Goal: Task Accomplishment & Management: Manage account settings

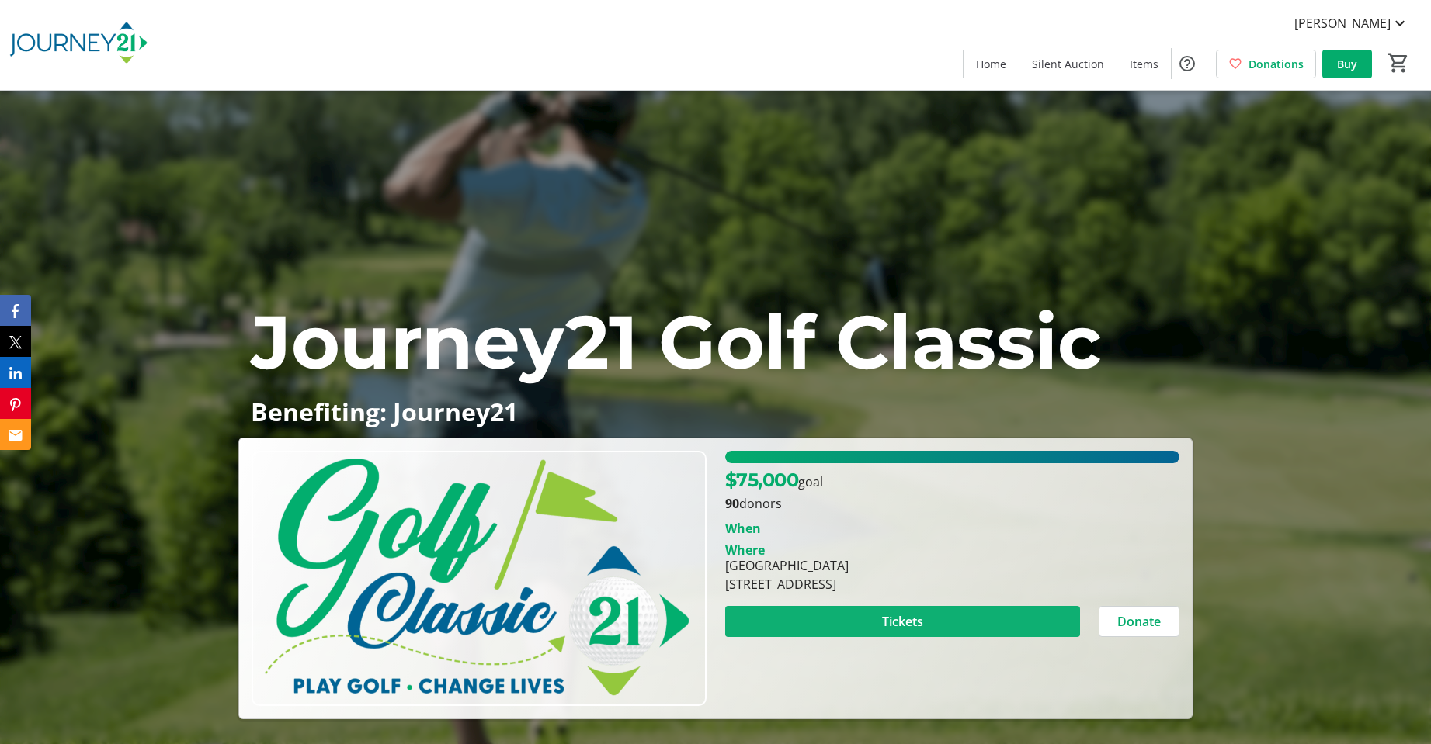
click at [925, 616] on span at bounding box center [902, 621] width 355 height 37
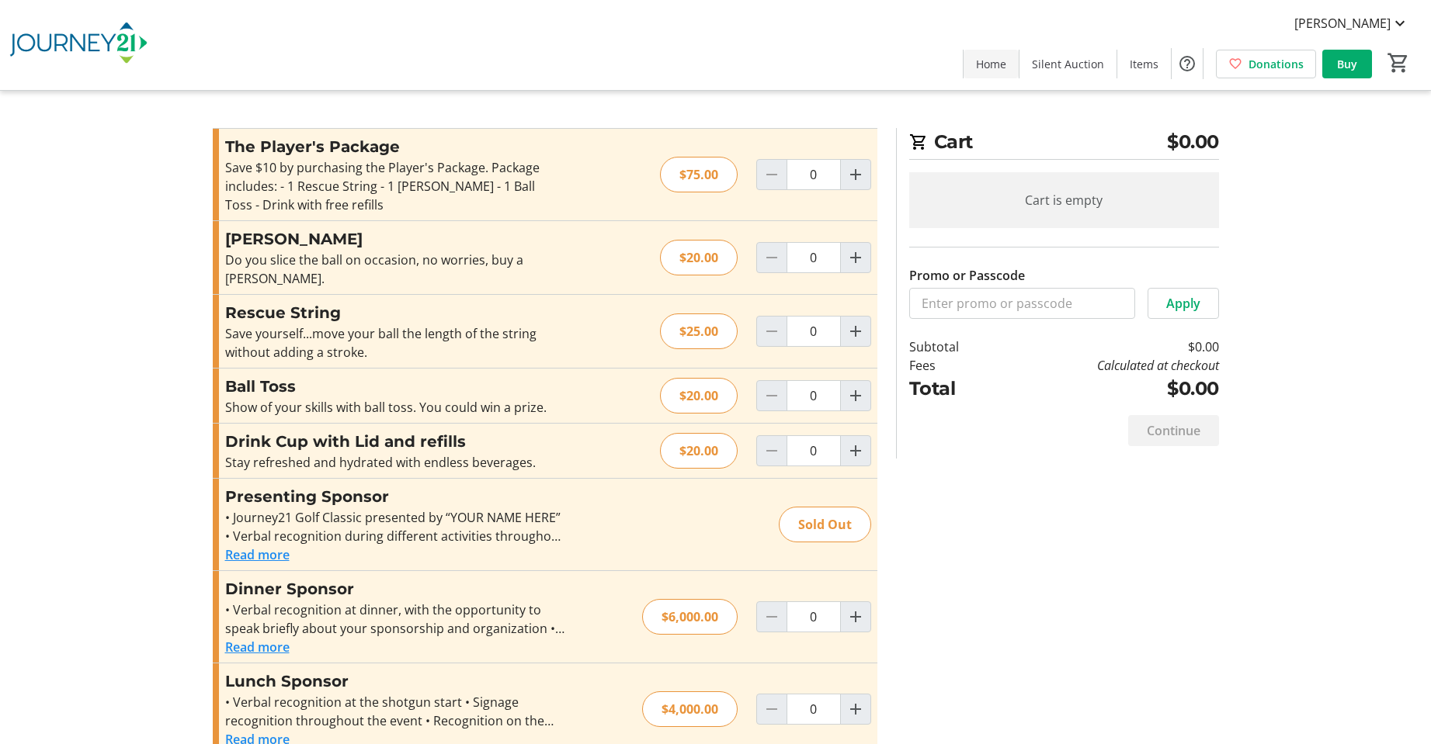
click at [993, 62] on span "Home" at bounding box center [991, 64] width 30 height 16
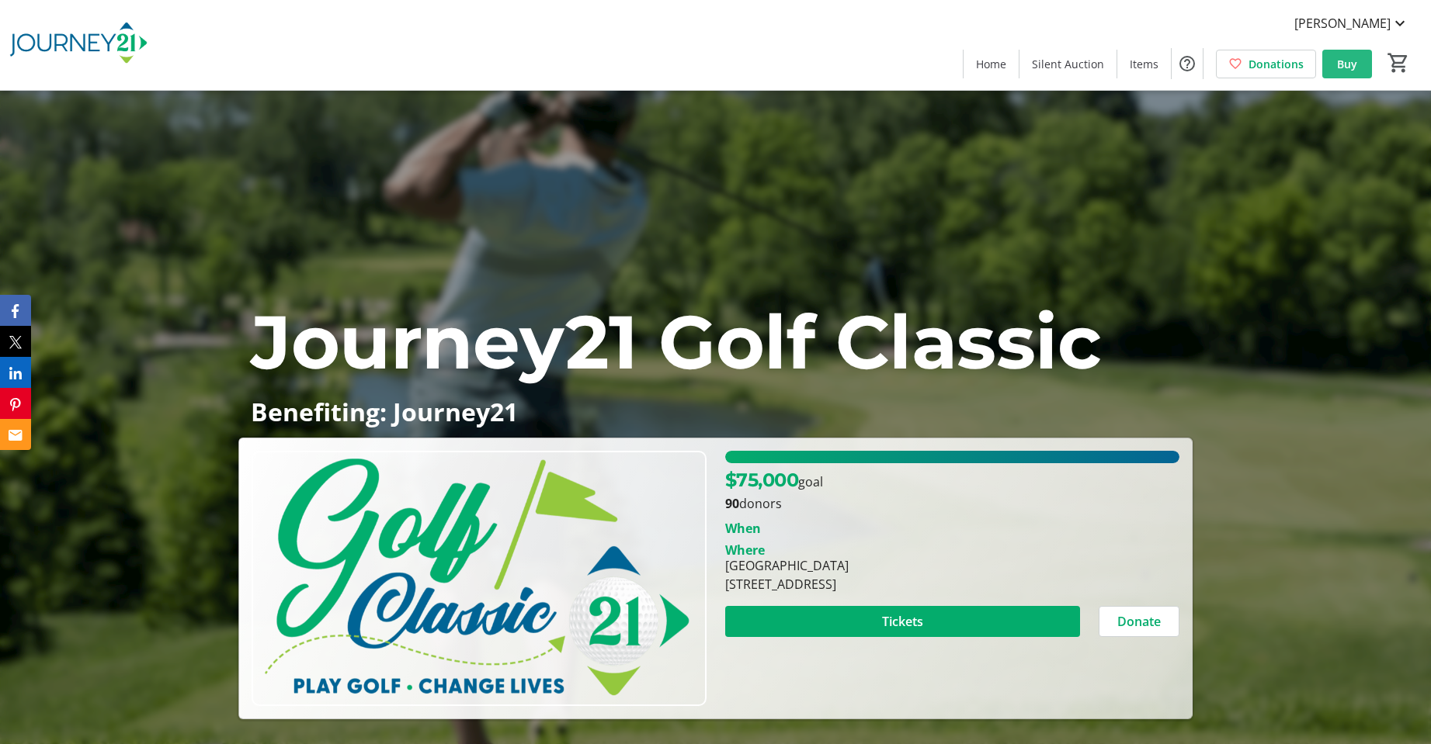
click at [1345, 64] on span "Buy" at bounding box center [1347, 64] width 20 height 16
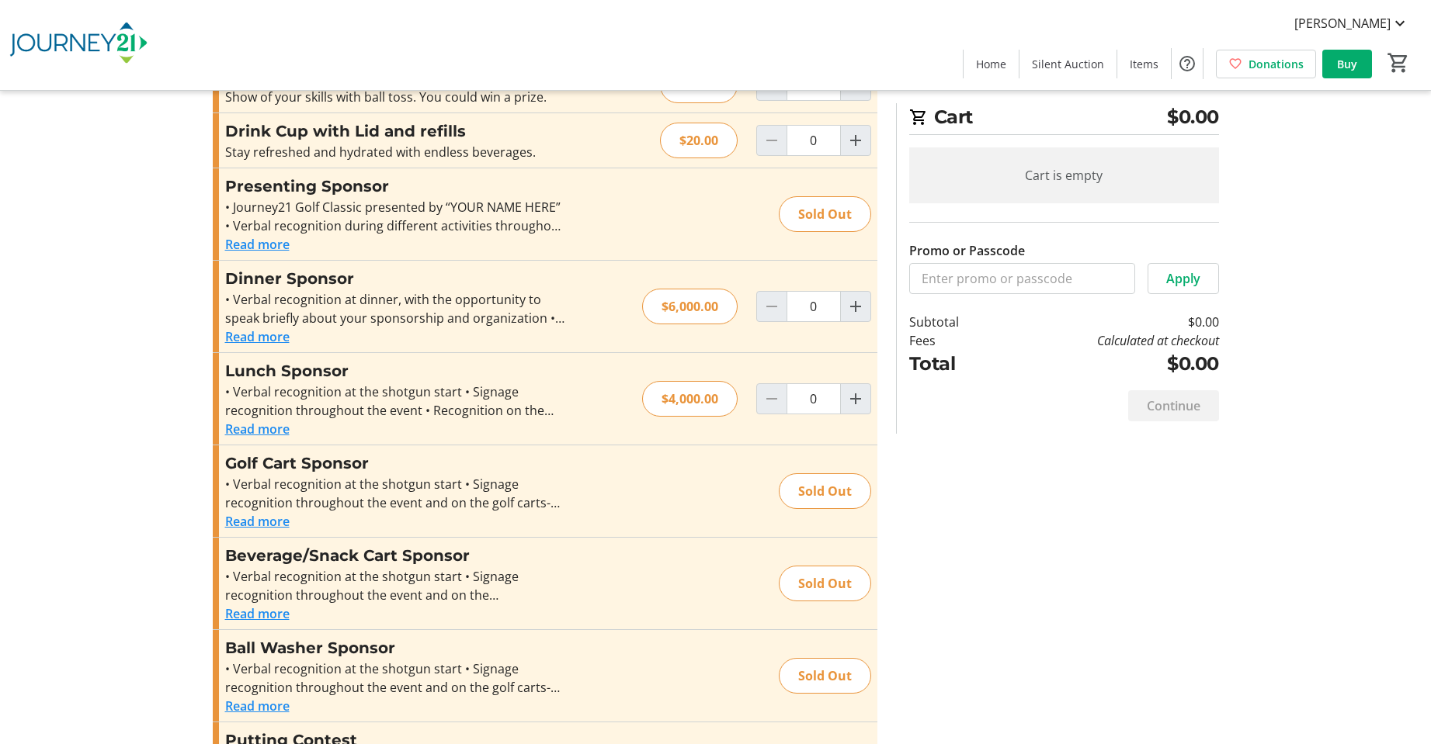
scroll to position [620, 0]
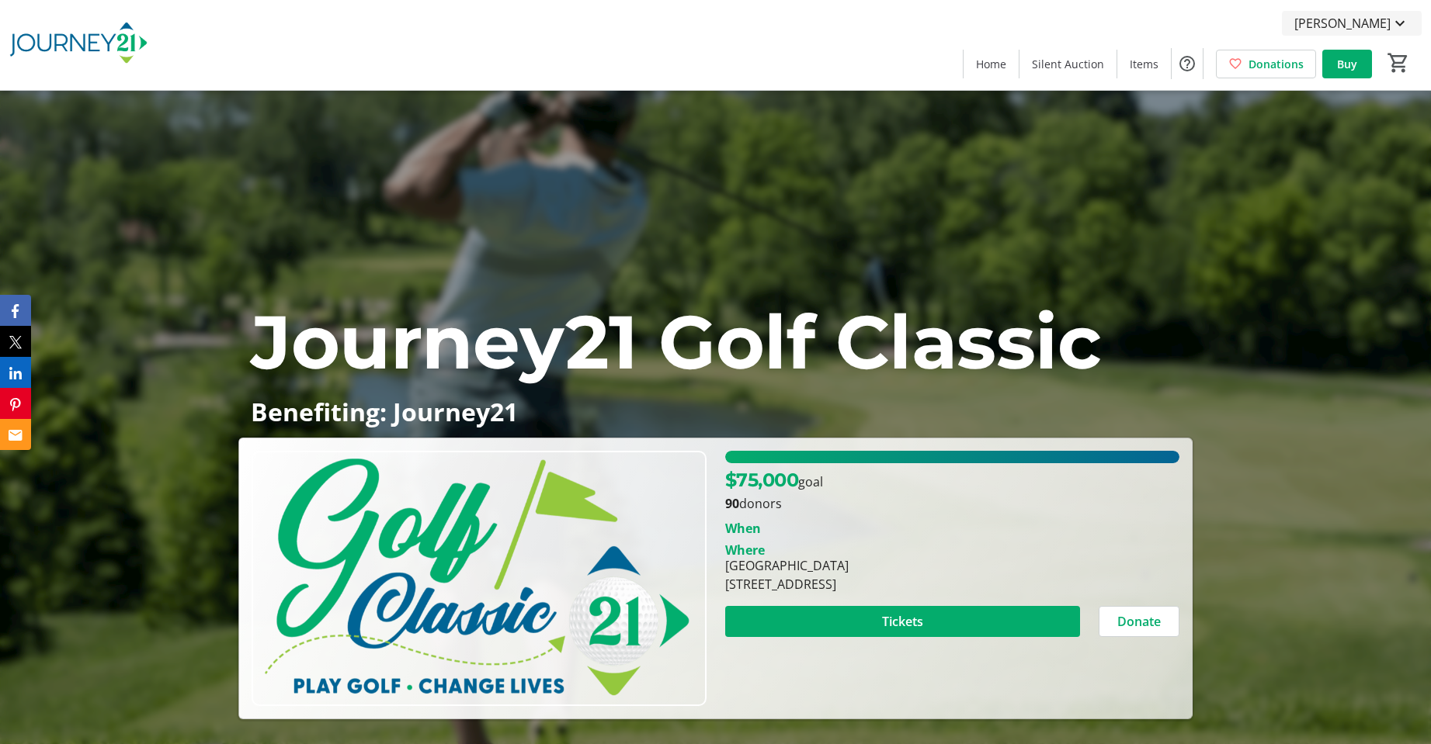
click at [1373, 22] on span "Jane Karcher" at bounding box center [1342, 23] width 96 height 19
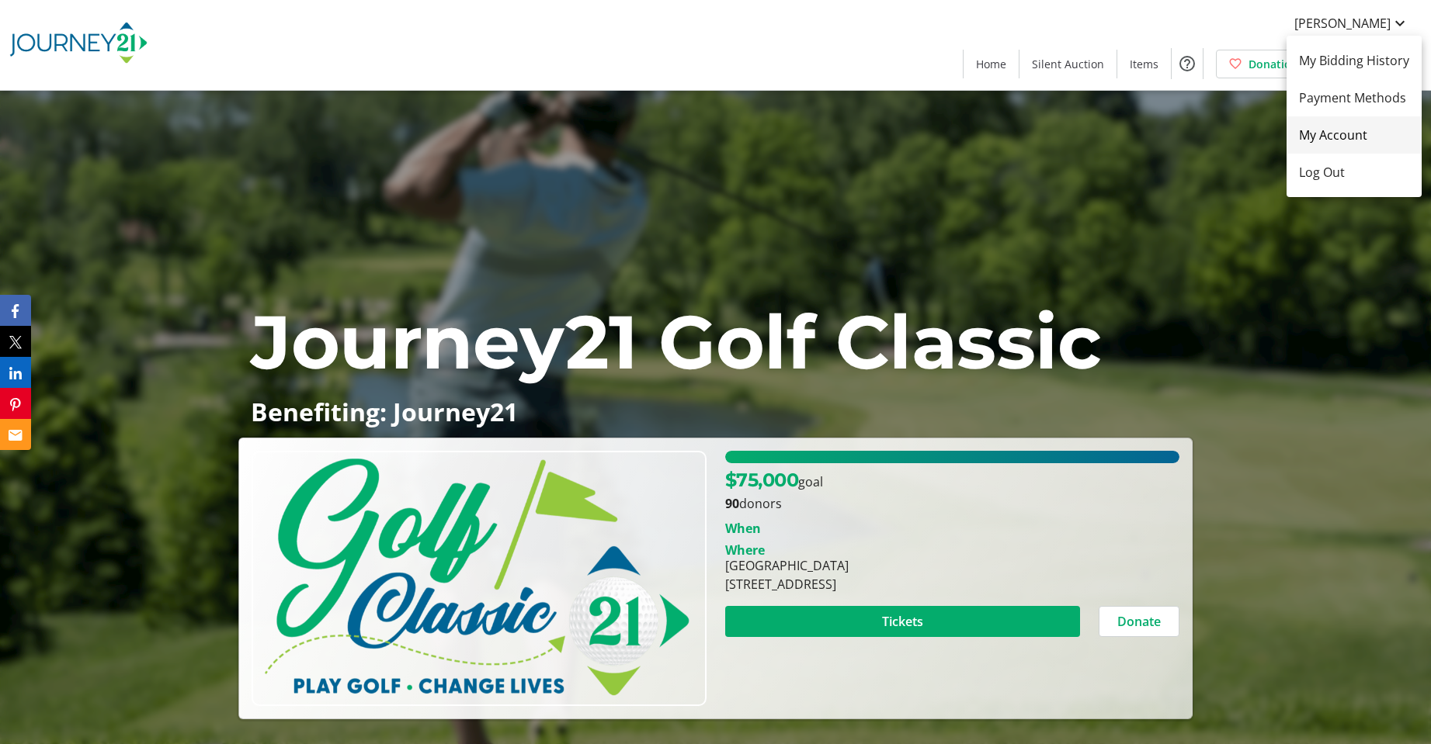
click at [1324, 136] on span "My Account" at bounding box center [1354, 135] width 110 height 19
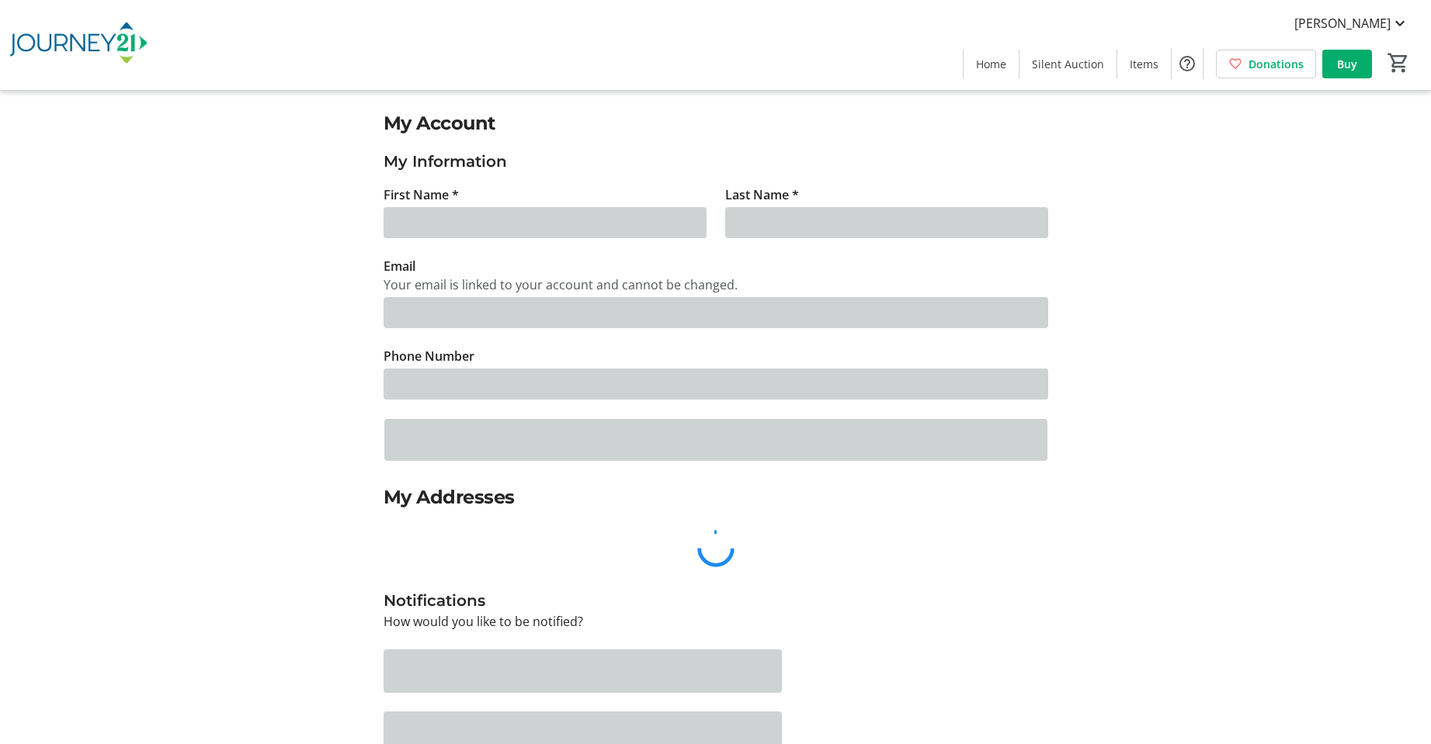
type input "Jane"
type input "Karcher"
type input "janekarcher@gmail.com"
type input "(262) 490-3603"
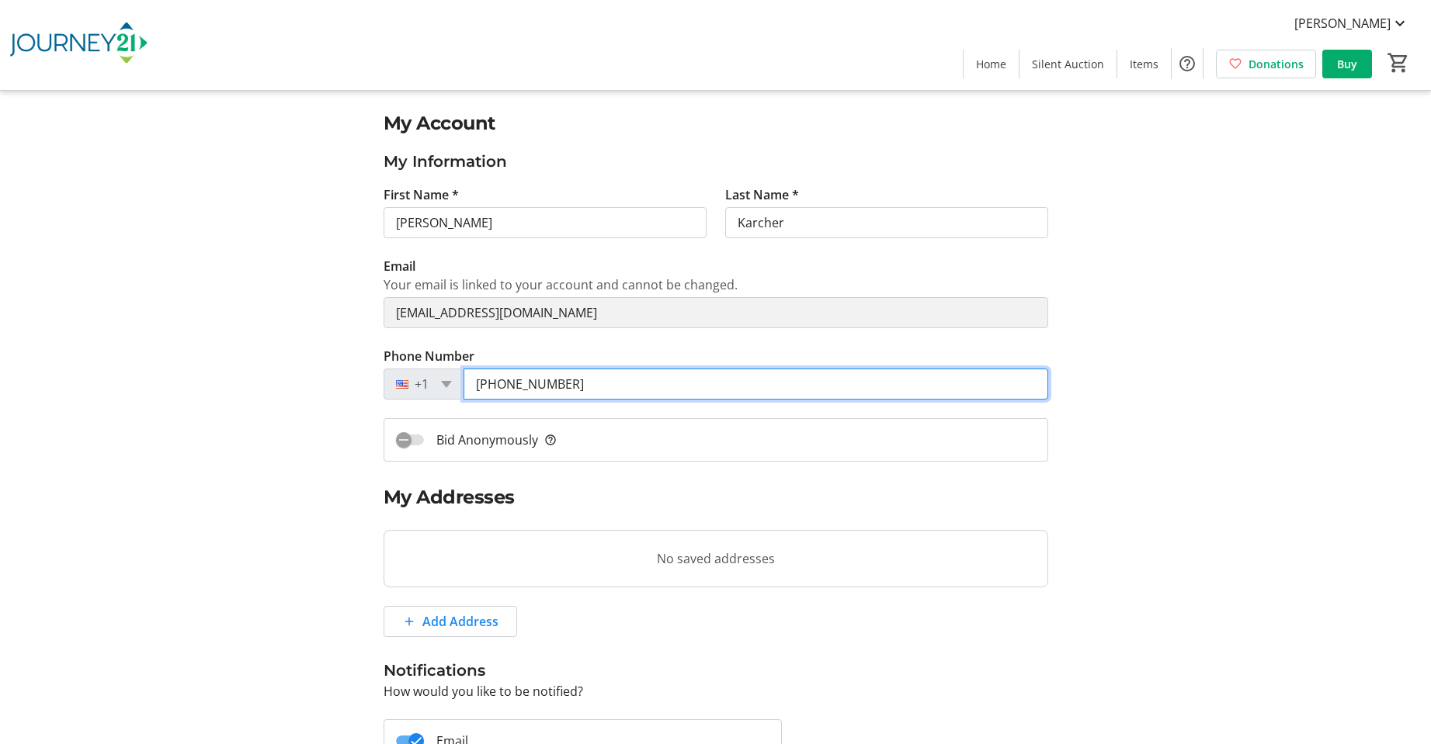
click at [613, 384] on input "(262) 490-3603" at bounding box center [755, 384] width 585 height 31
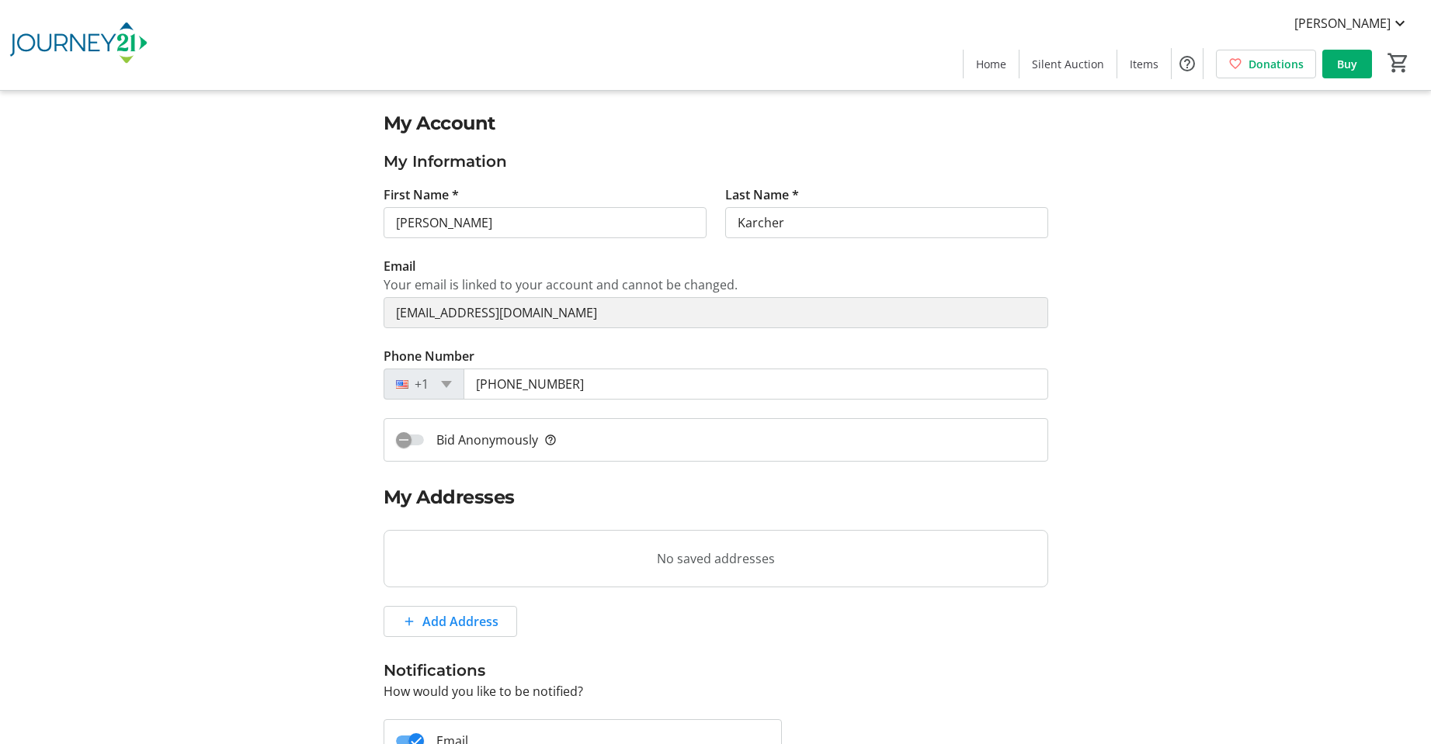
click at [483, 567] on tr-blank-state "No saved addresses" at bounding box center [716, 558] width 665 height 57
click at [447, 633] on span at bounding box center [450, 621] width 132 height 37
select select "CA"
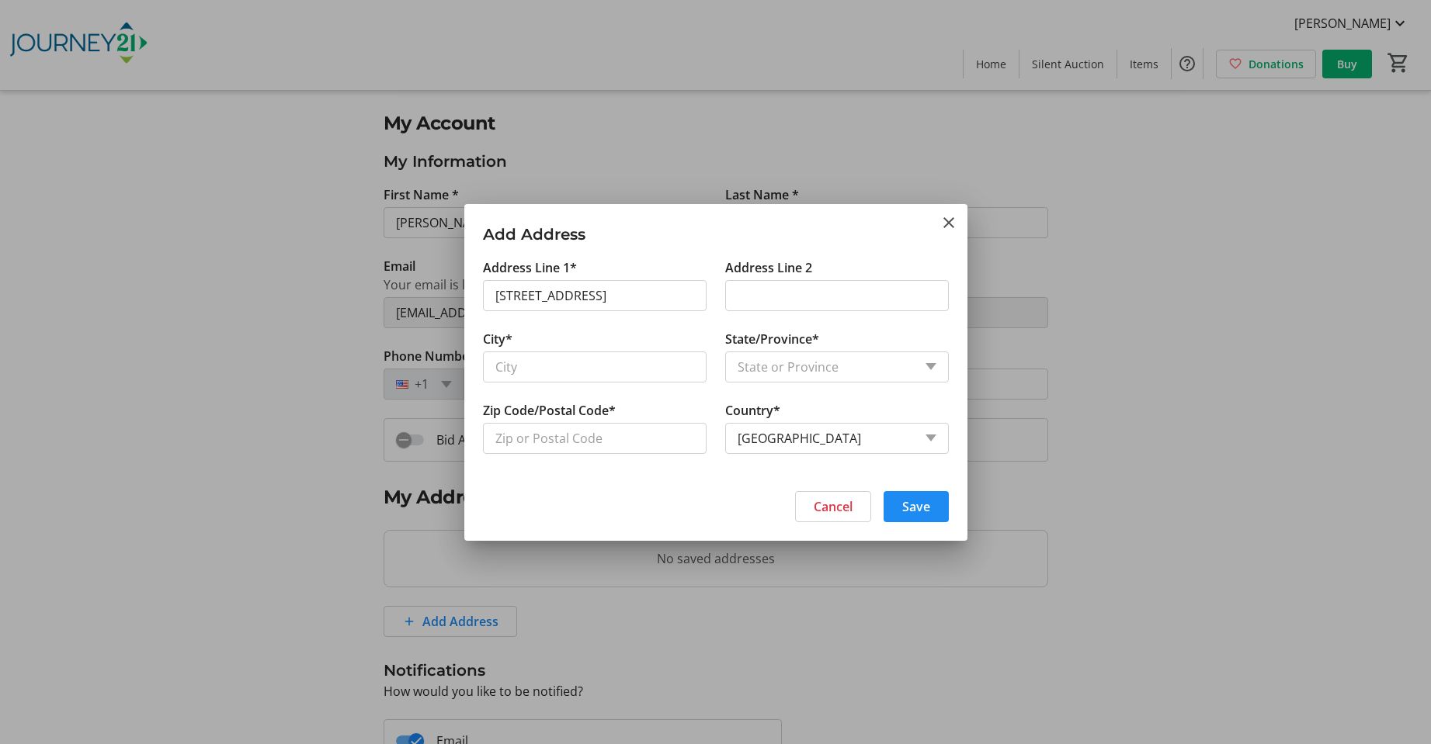
type input "S29W35671 Manor House Road"
type input "Oconomowoc"
select select
type input "53066"
select select "US"
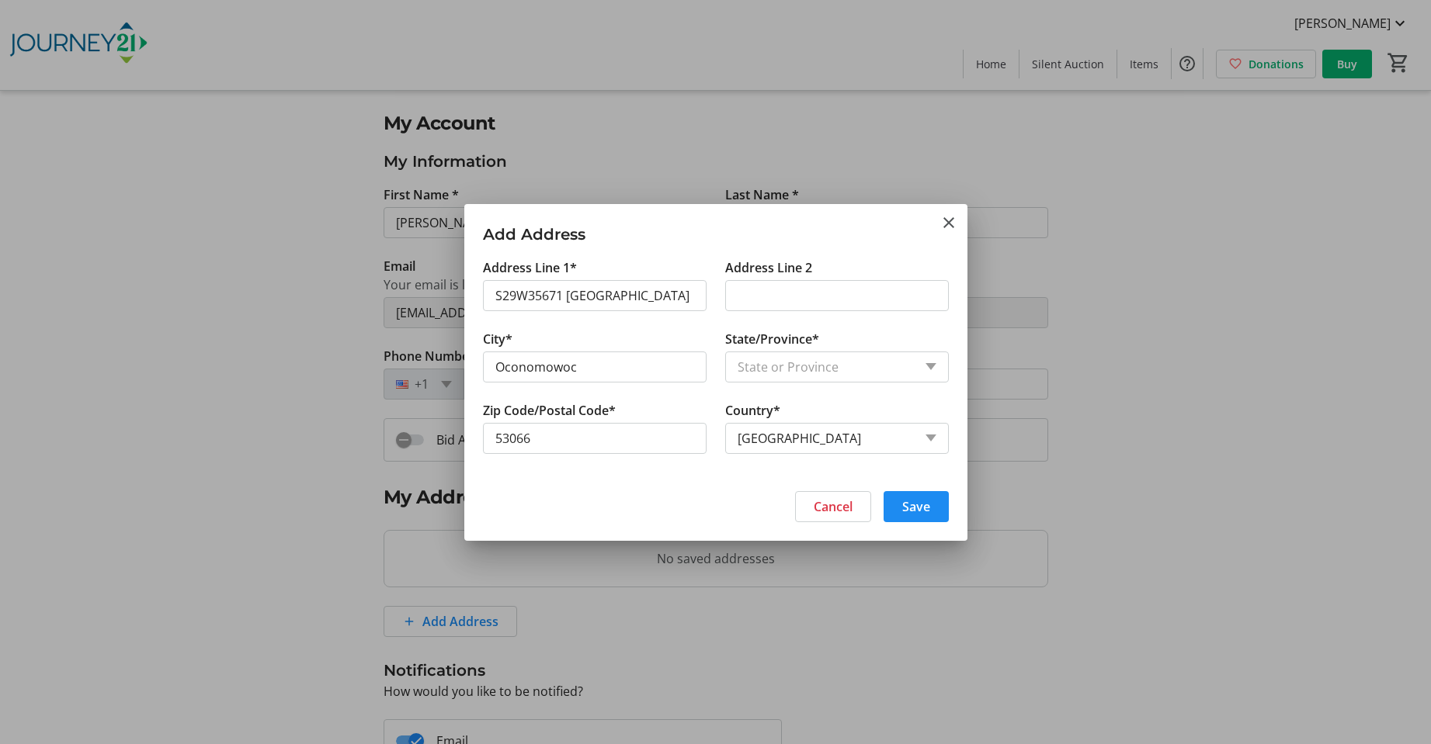
select select "WI"
click at [926, 506] on span "Save" at bounding box center [916, 507] width 28 height 19
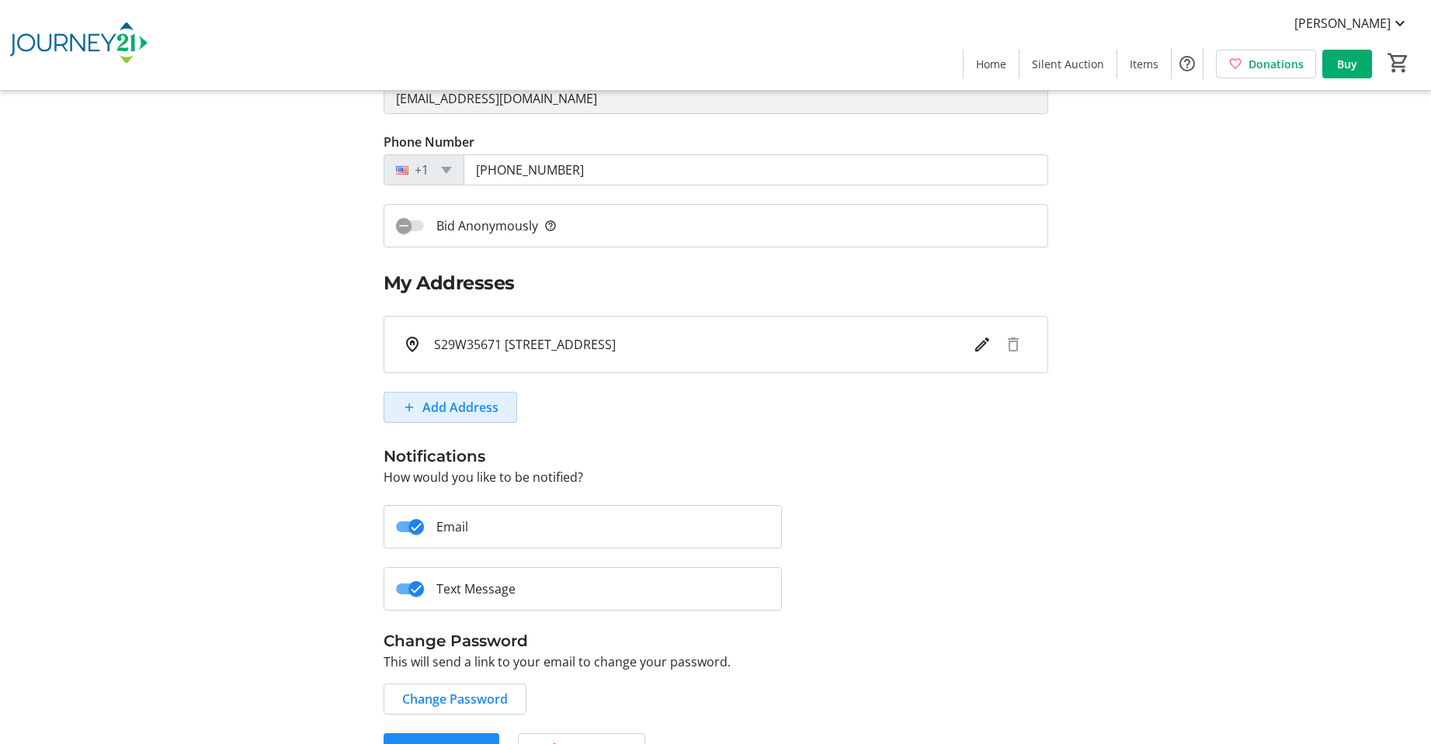
scroll to position [253, 0]
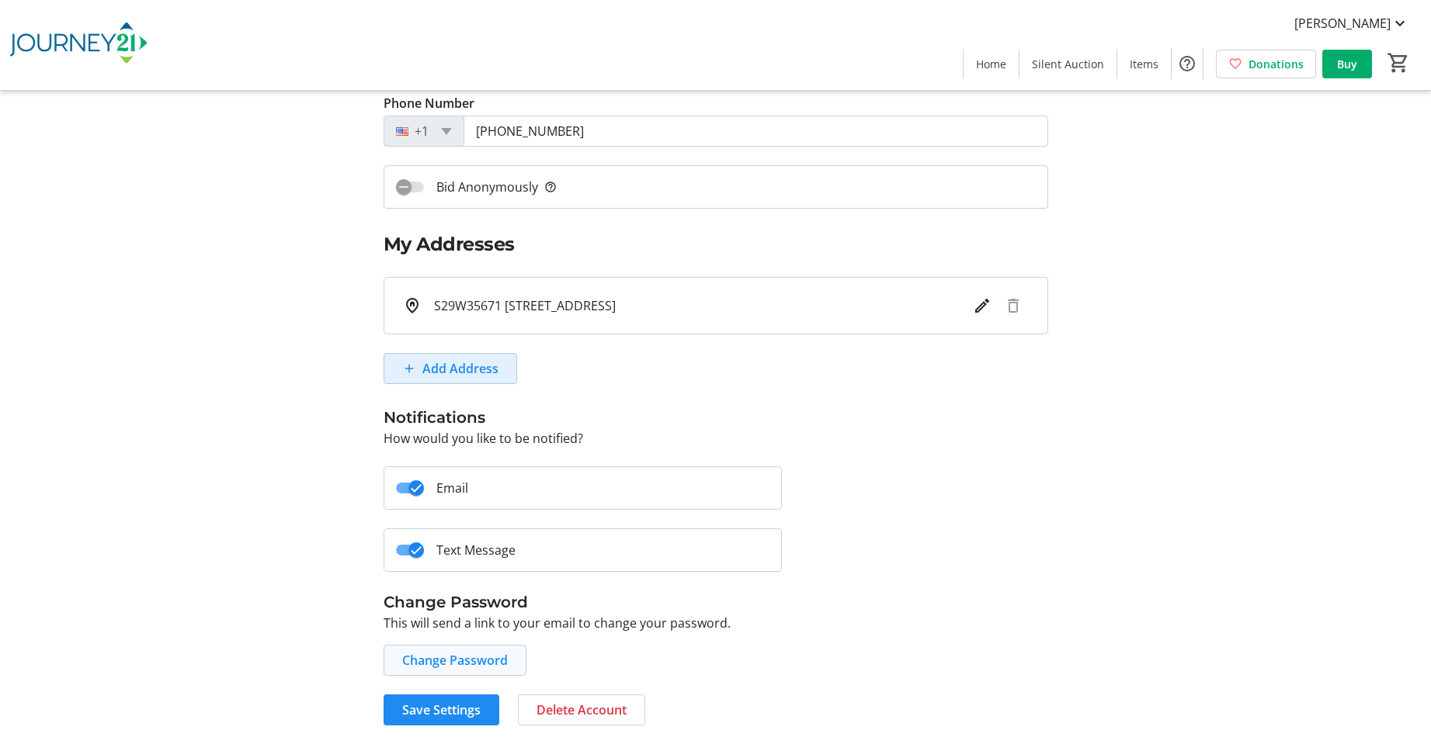
click at [416, 661] on span "Change Password" at bounding box center [455, 660] width 106 height 19
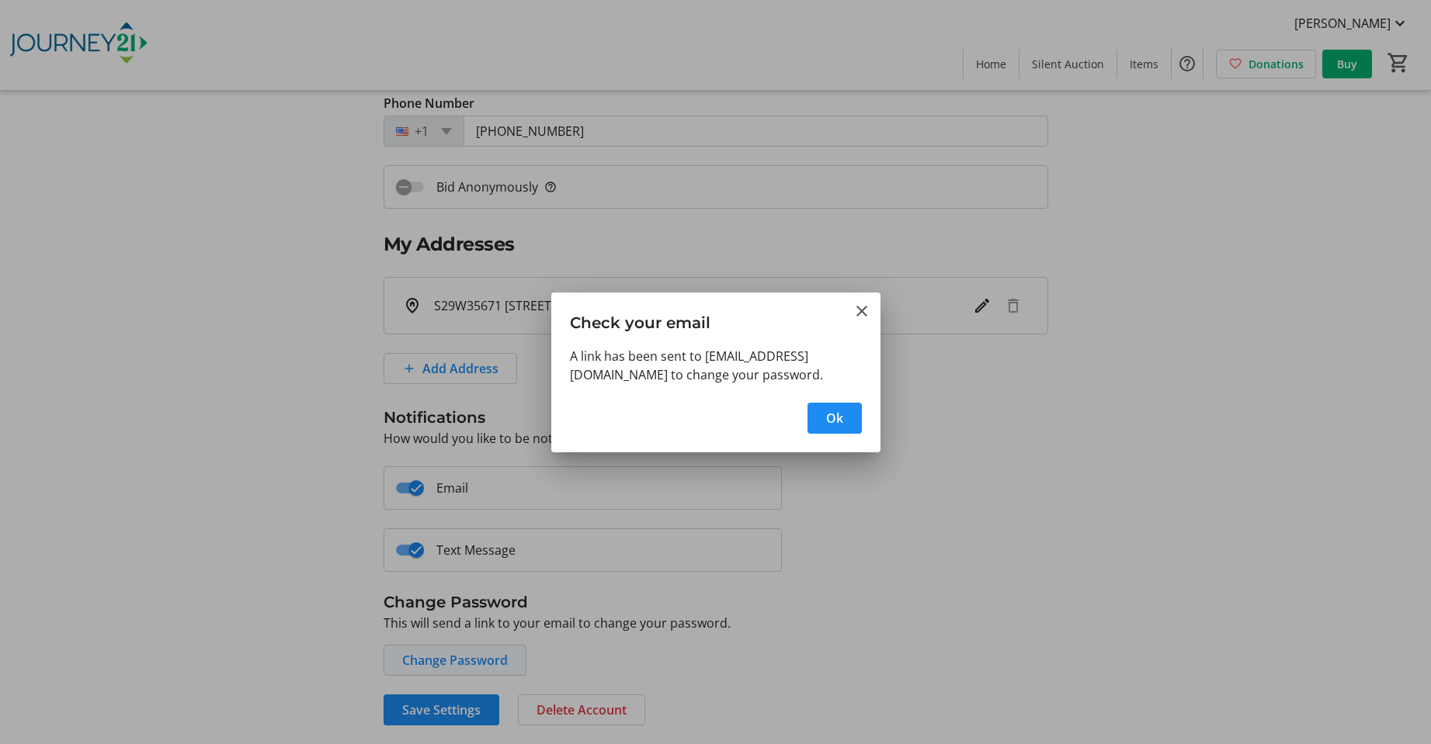
scroll to position [0, 0]
click at [836, 425] on span "Ok" at bounding box center [834, 418] width 17 height 19
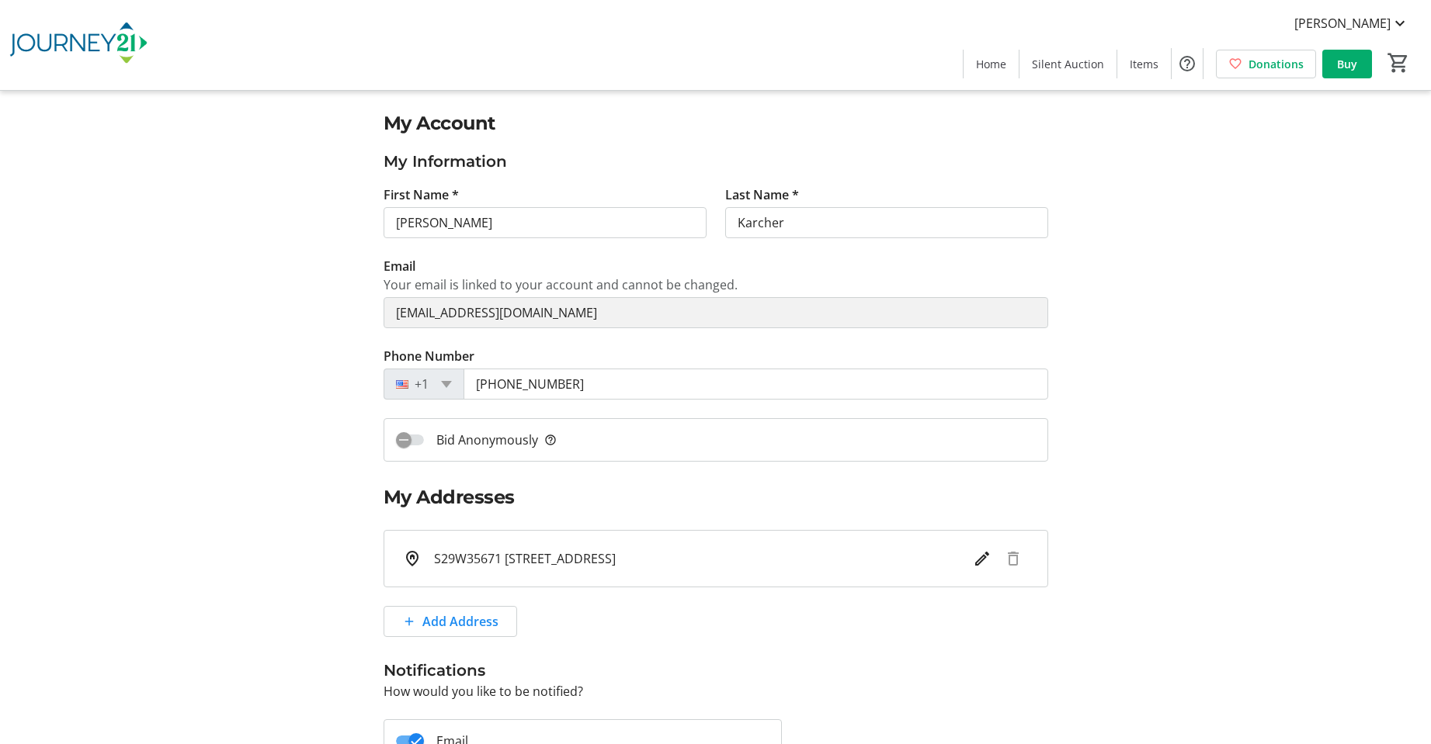
scroll to position [253, 0]
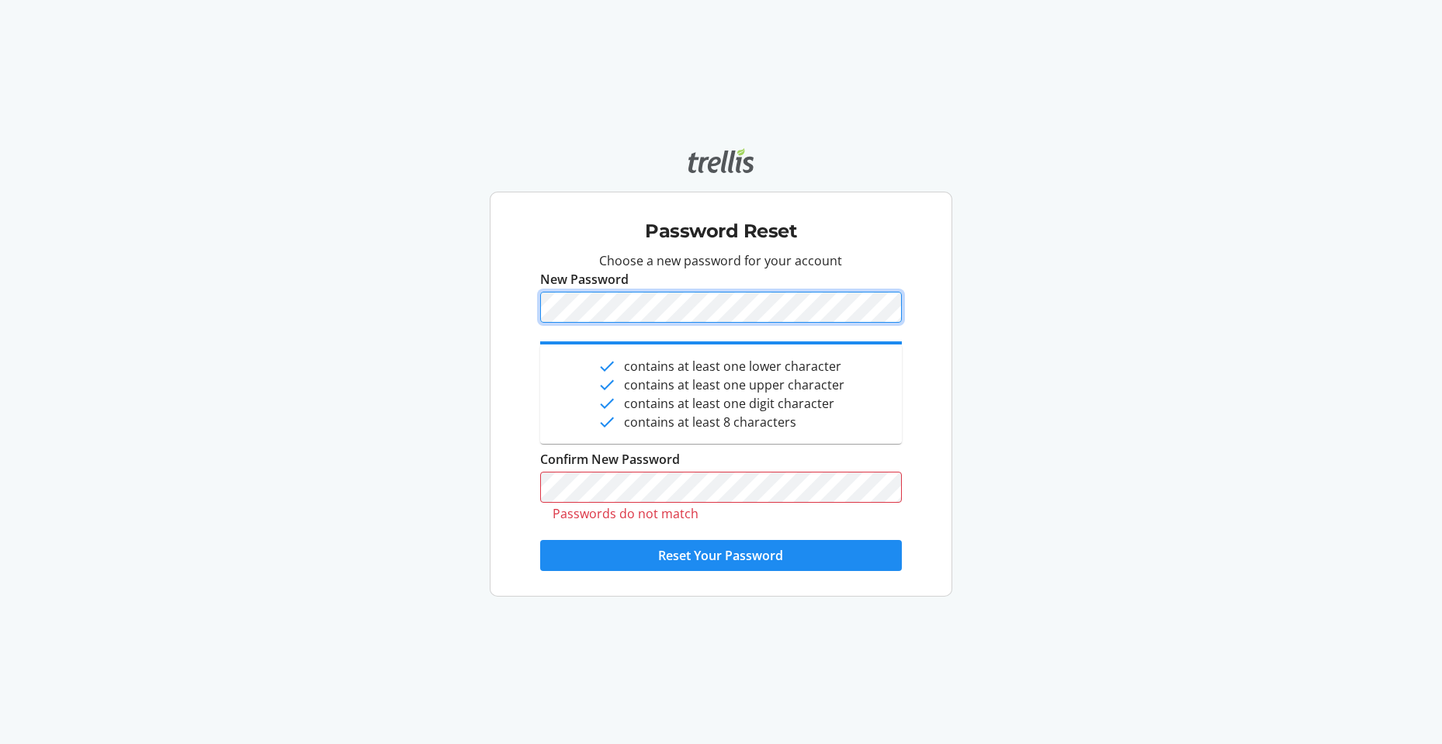
click at [540, 540] on button "Reset Your Password" at bounding box center [720, 555] width 361 height 31
click at [726, 561] on span "Reset Your Password" at bounding box center [720, 556] width 125 height 19
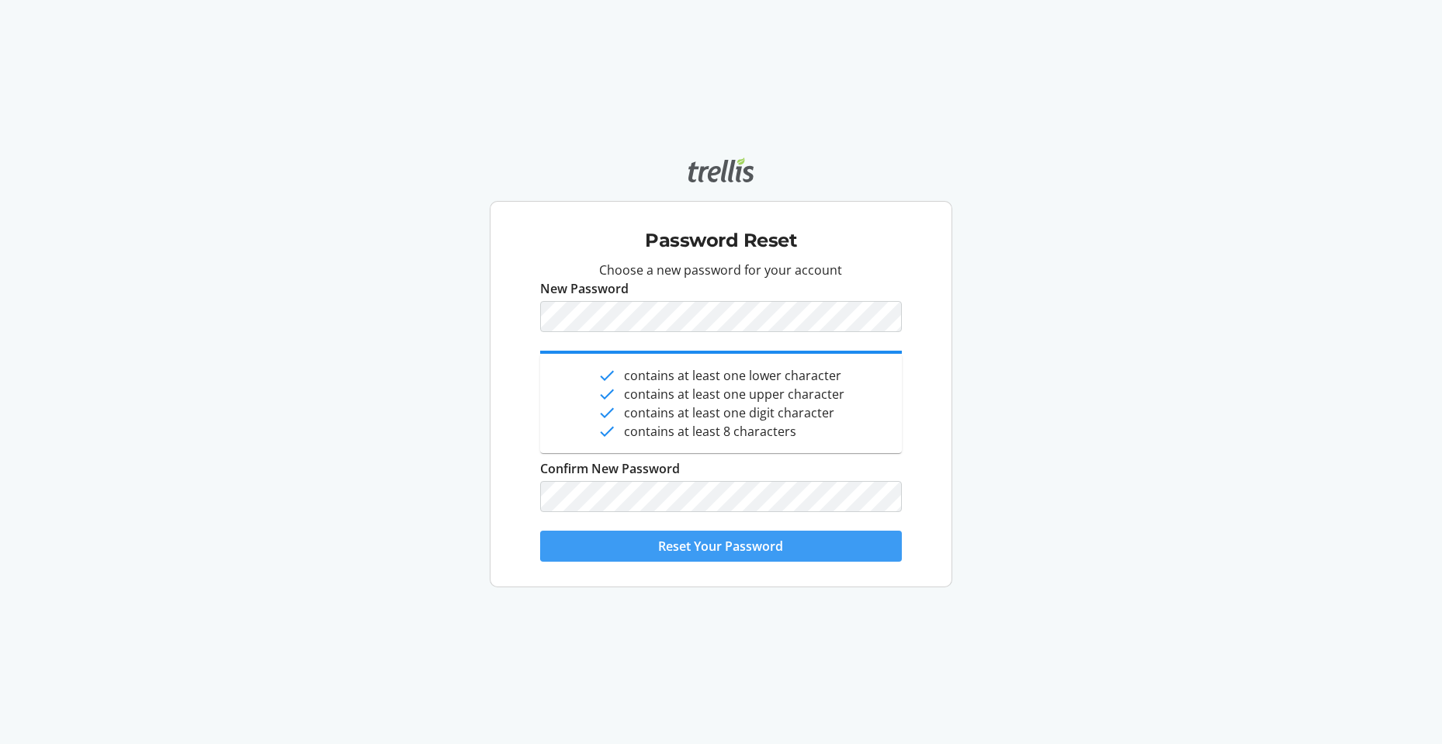
click at [762, 545] on span "Reset Your Password" at bounding box center [720, 546] width 125 height 19
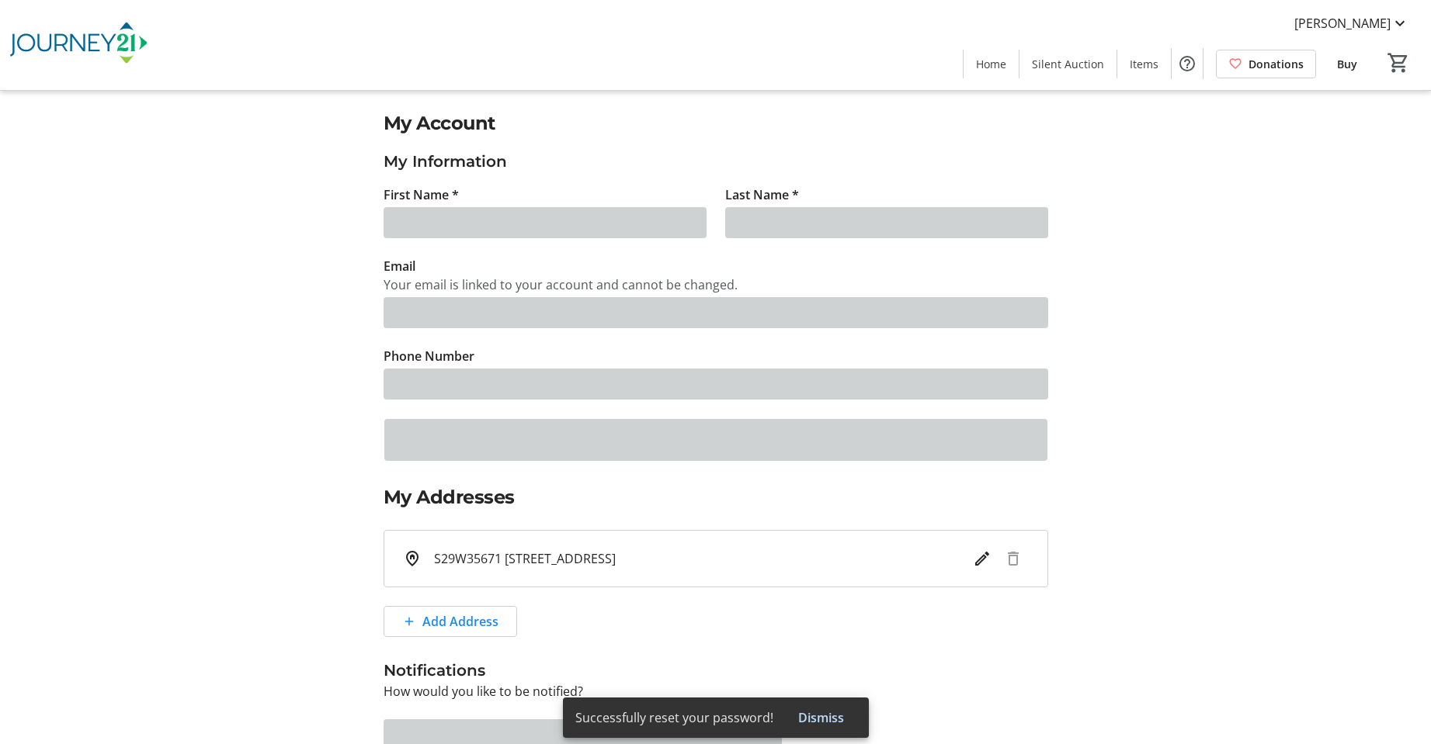
type input "[PERSON_NAME]"
type input "Karcher"
type input "[EMAIL_ADDRESS][DOMAIN_NAME]"
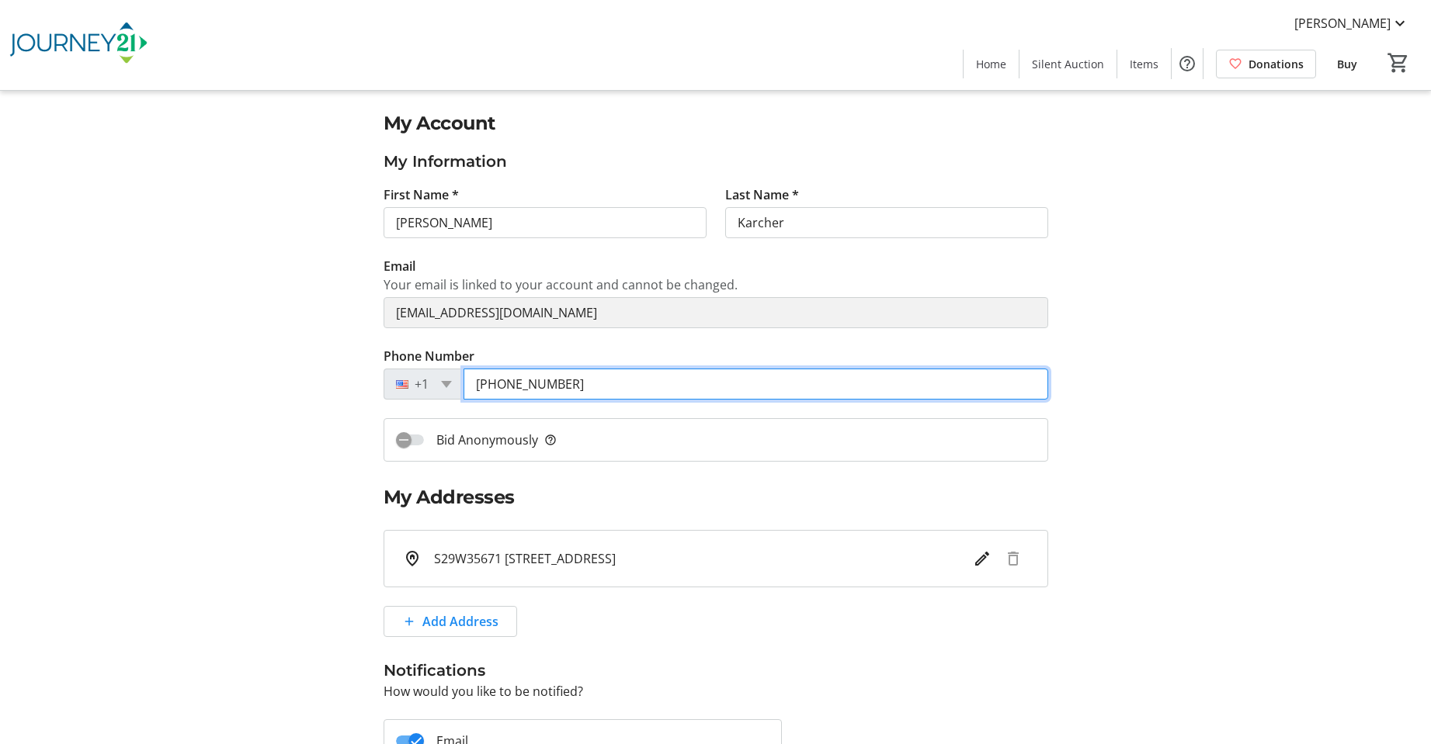
click at [600, 389] on input "(262) 490-3603" at bounding box center [755, 384] width 585 height 31
type input "2"
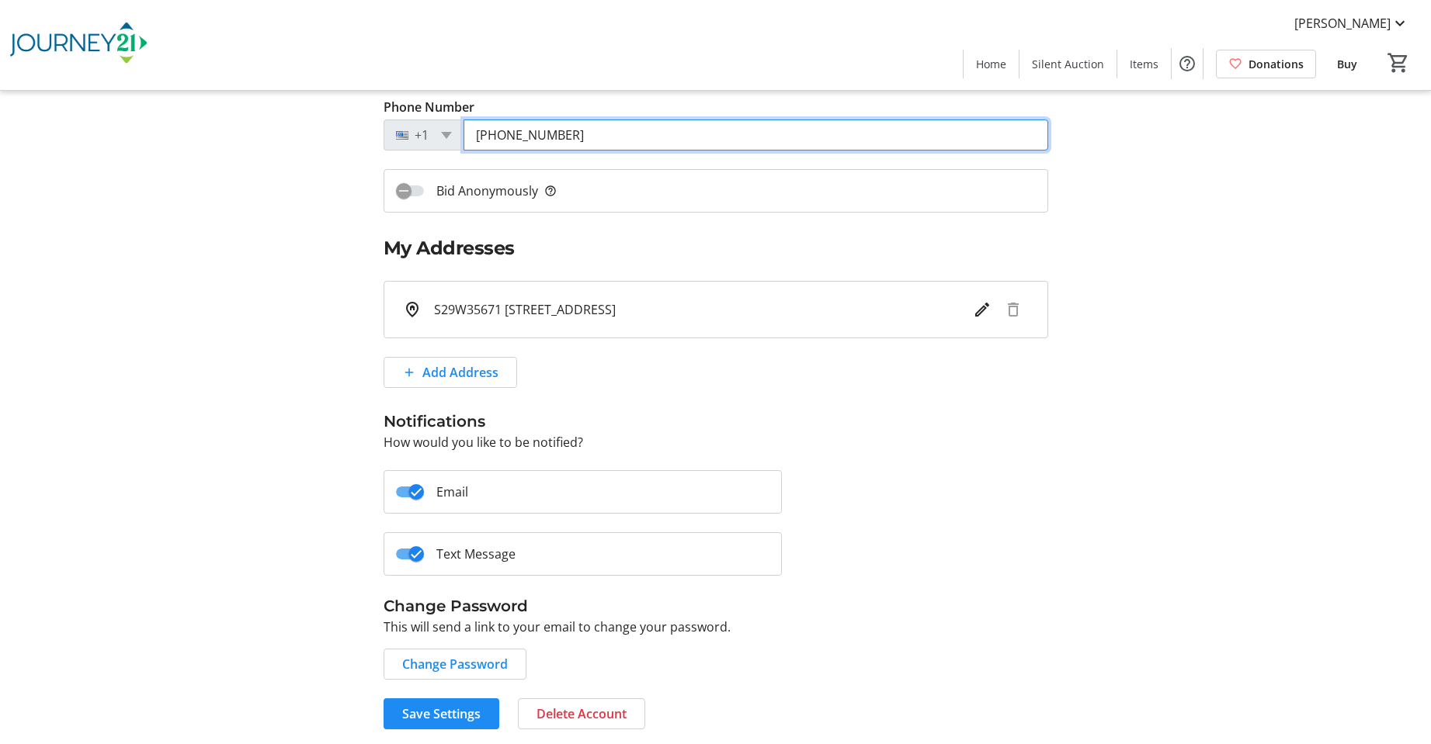
scroll to position [253, 0]
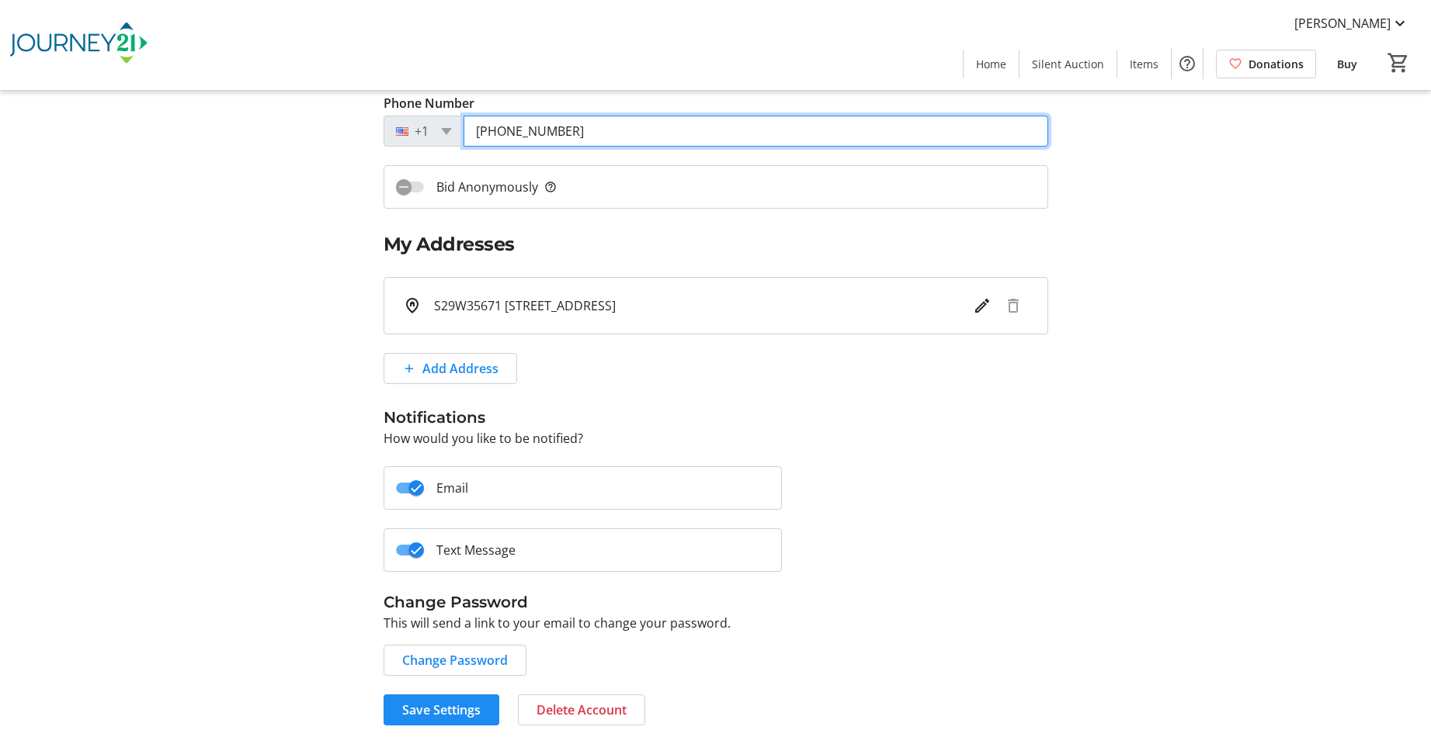
type input "(414) 378-1606"
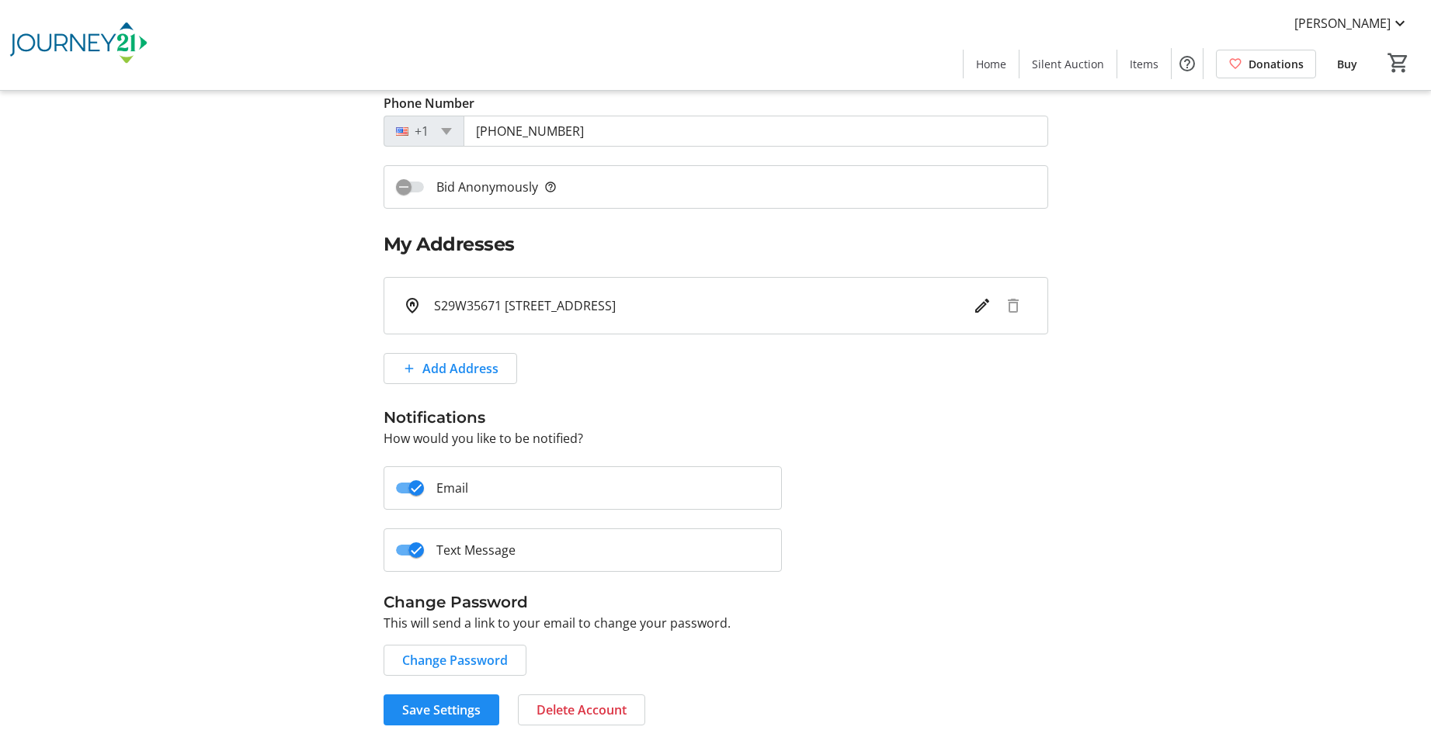
click at [541, 487] on mat-slide-toggle "Email" at bounding box center [583, 488] width 399 height 43
click at [462, 488] on label "Email" at bounding box center [446, 488] width 44 height 19
click at [424, 488] on button "Email" at bounding box center [410, 488] width 28 height 11
click at [462, 488] on label "Email" at bounding box center [446, 488] width 44 height 19
click at [424, 488] on button "Email" at bounding box center [410, 488] width 28 height 11
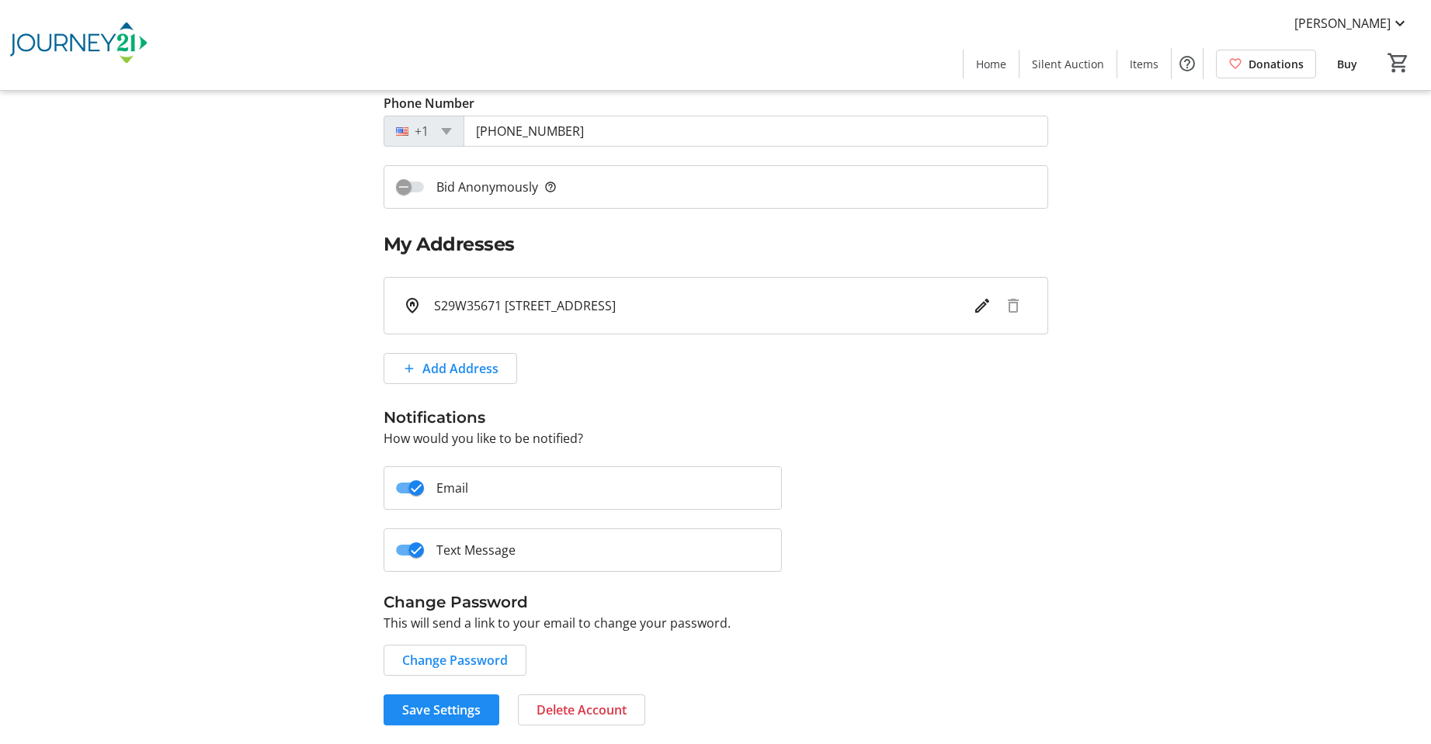
click at [476, 548] on label "Text Message" at bounding box center [470, 550] width 92 height 19
click at [424, 548] on button "Text Message" at bounding box center [410, 550] width 28 height 11
click at [476, 548] on label "Text Message" at bounding box center [470, 550] width 92 height 19
click at [424, 548] on button "Text Message" at bounding box center [410, 550] width 28 height 11
click at [429, 702] on span "Save Settings" at bounding box center [441, 710] width 78 height 19
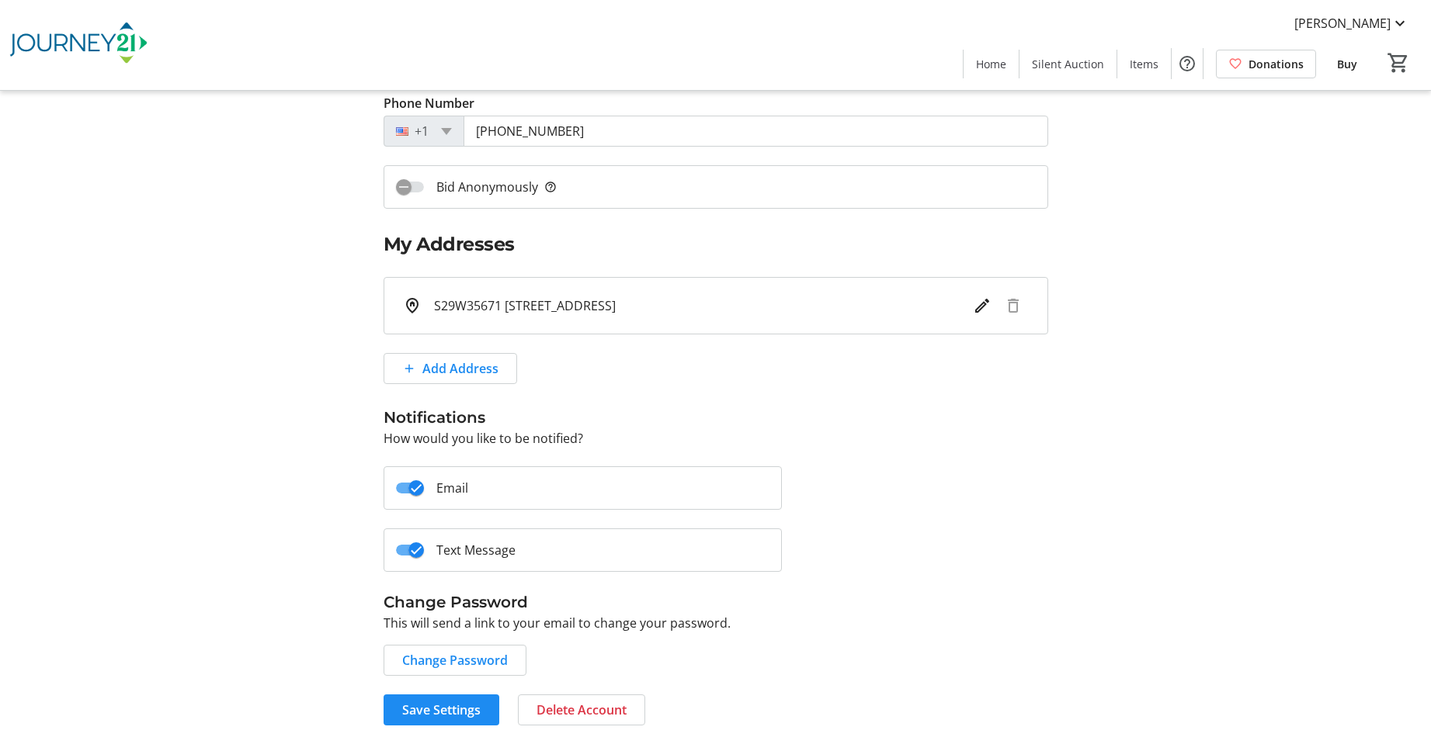
scroll to position [0, 0]
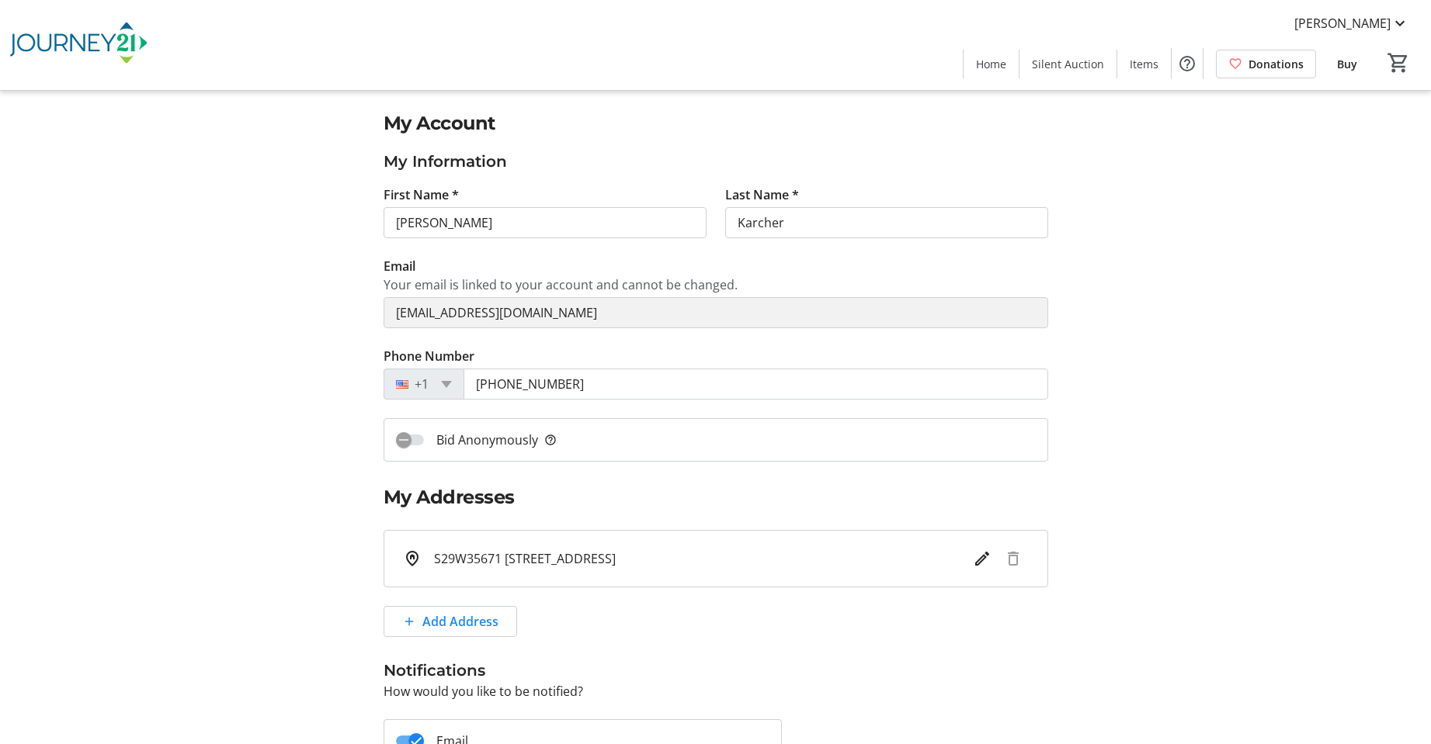
click at [1348, 64] on span "Buy" at bounding box center [1347, 64] width 20 height 16
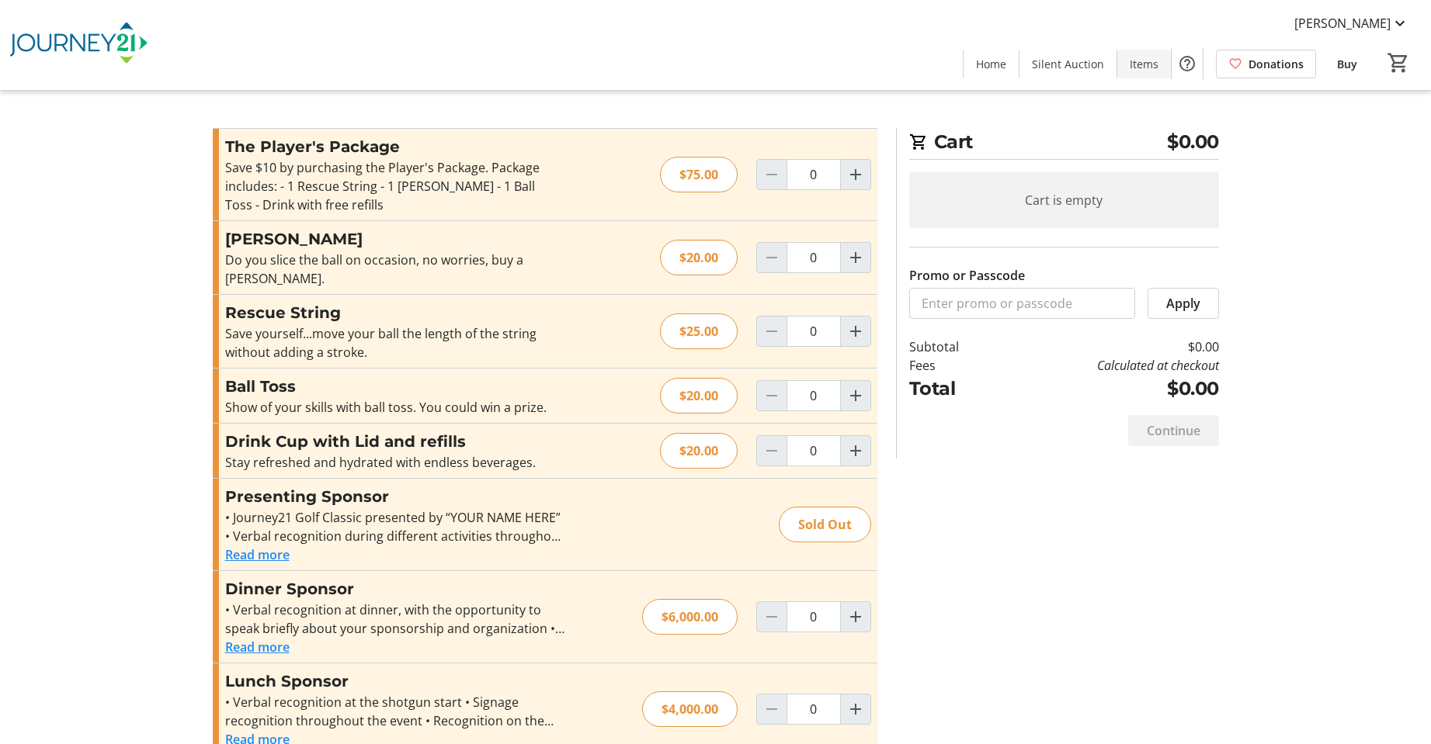
click at [1147, 62] on span "Items" at bounding box center [1144, 64] width 29 height 16
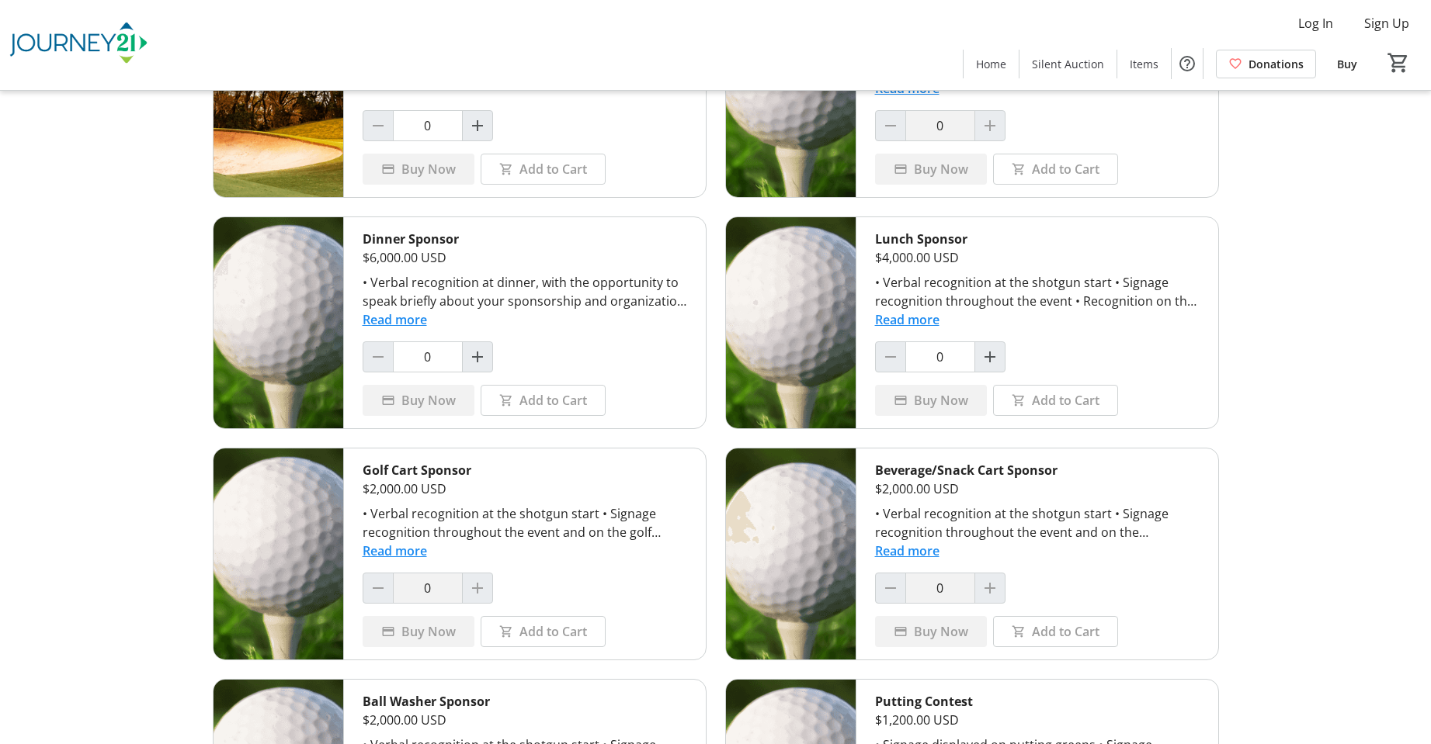
scroll to position [1130, 0]
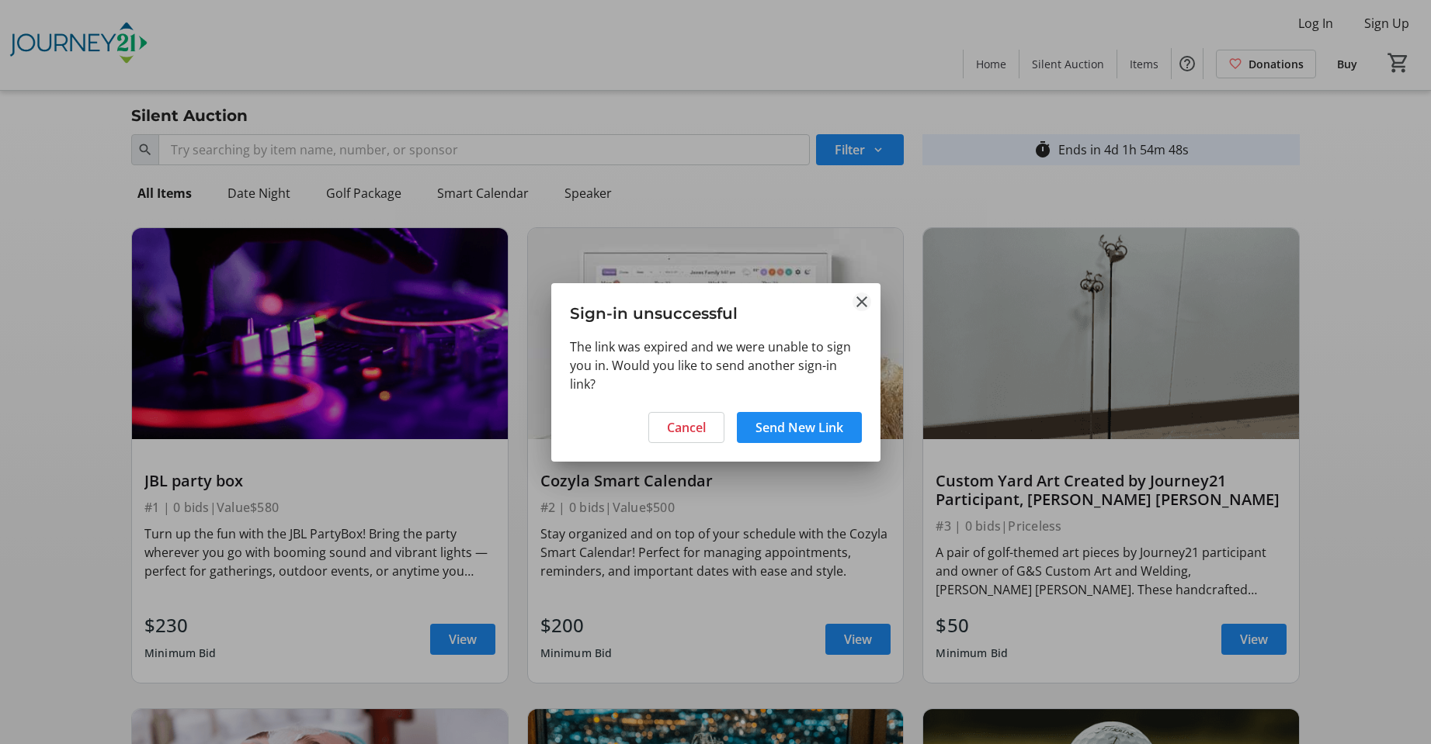
click at [860, 303] on mat-icon "Close" at bounding box center [861, 302] width 19 height 19
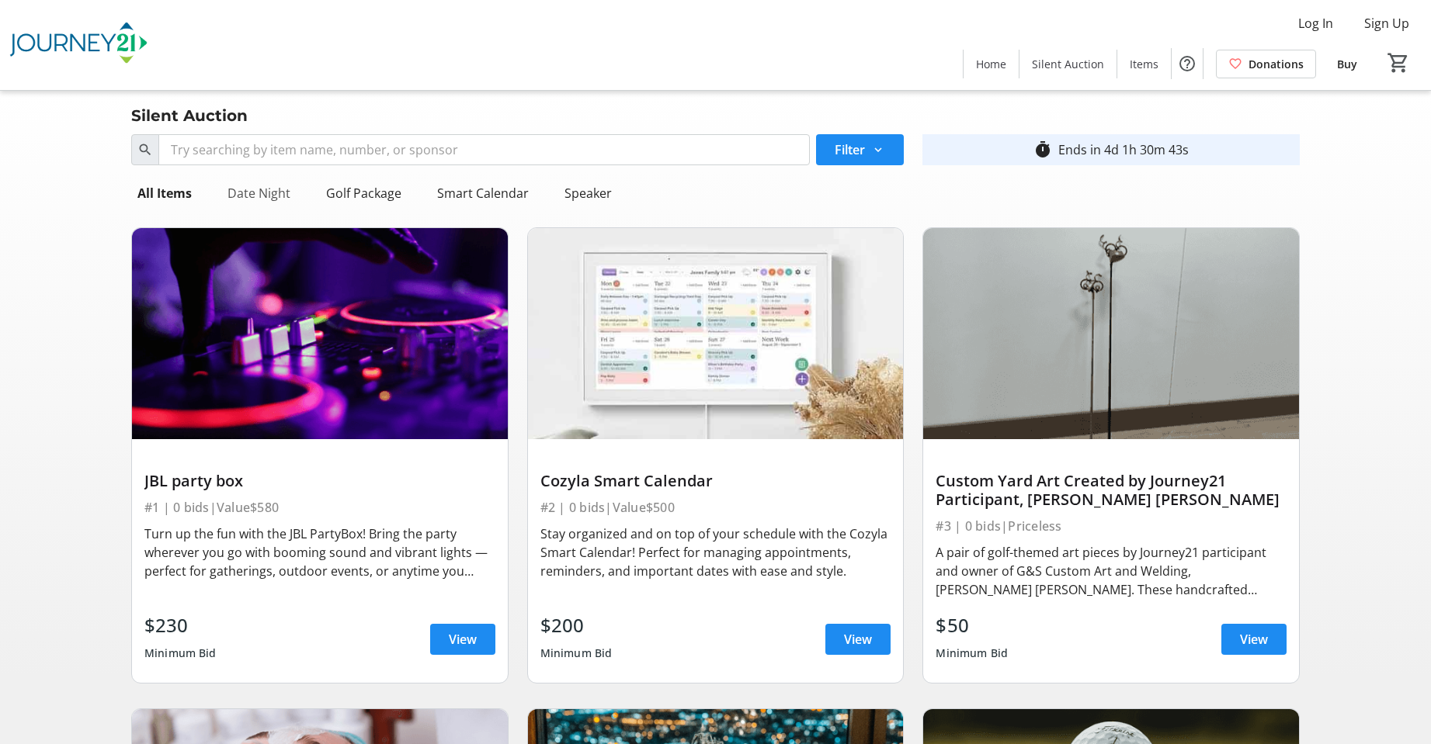
click at [252, 191] on div "Date Night" at bounding box center [258, 193] width 75 height 31
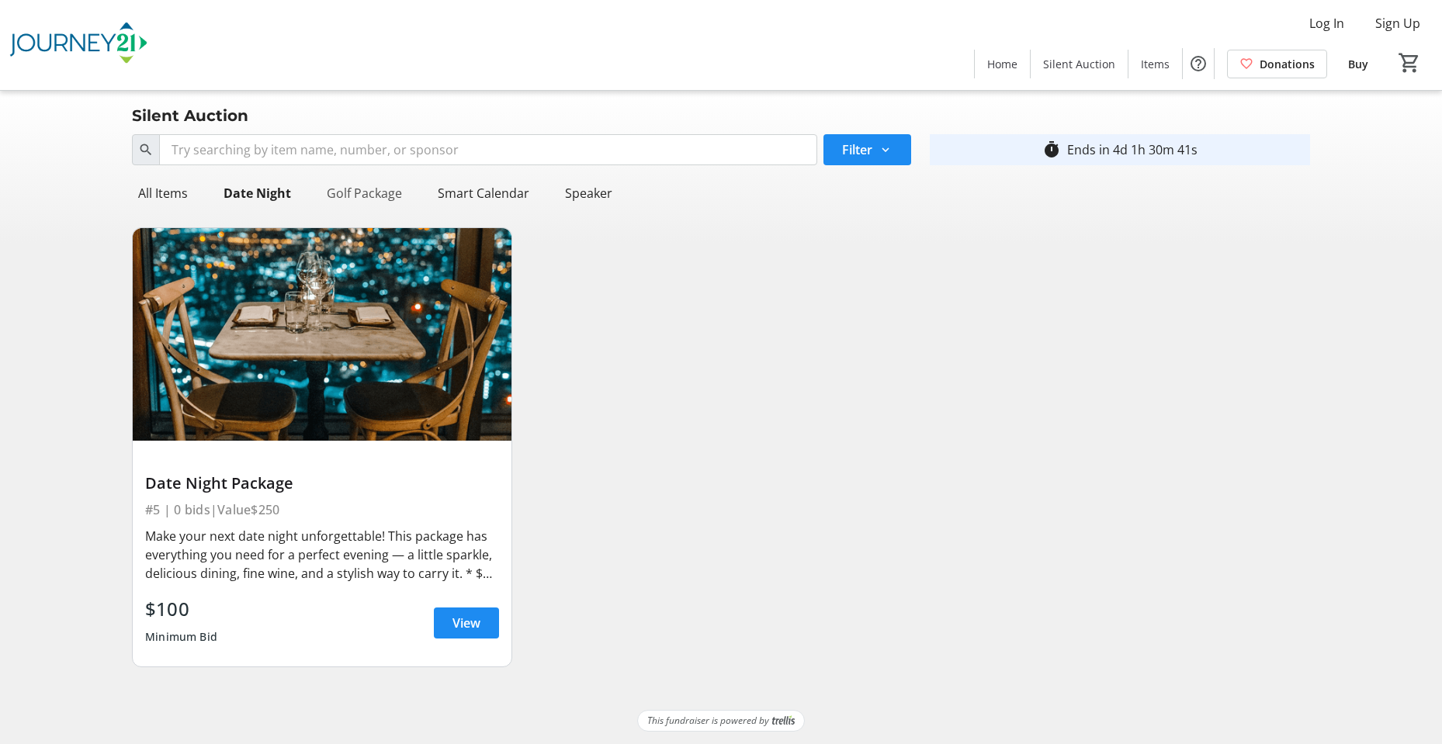
click at [370, 192] on div "Golf Package" at bounding box center [365, 193] width 88 height 31
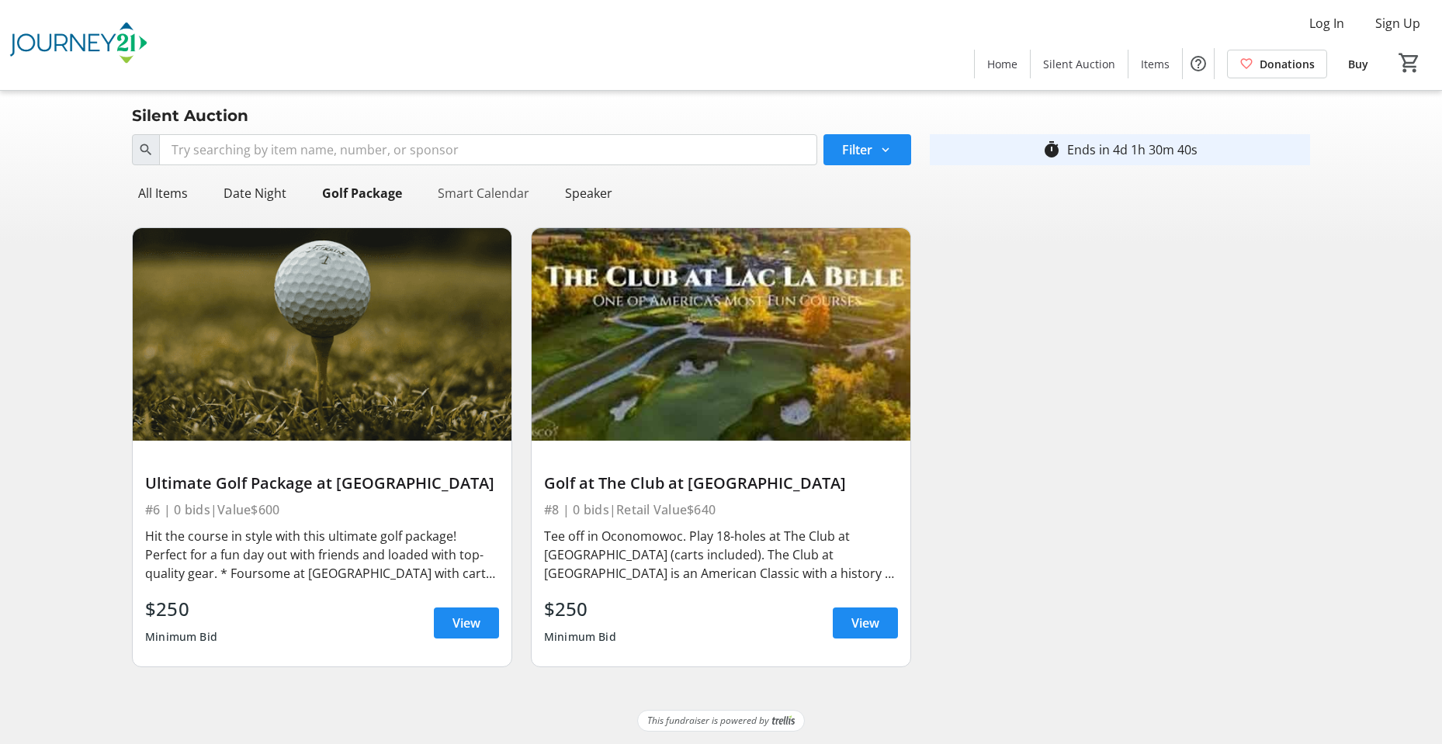
click at [481, 198] on div "Smart Calendar" at bounding box center [484, 193] width 104 height 31
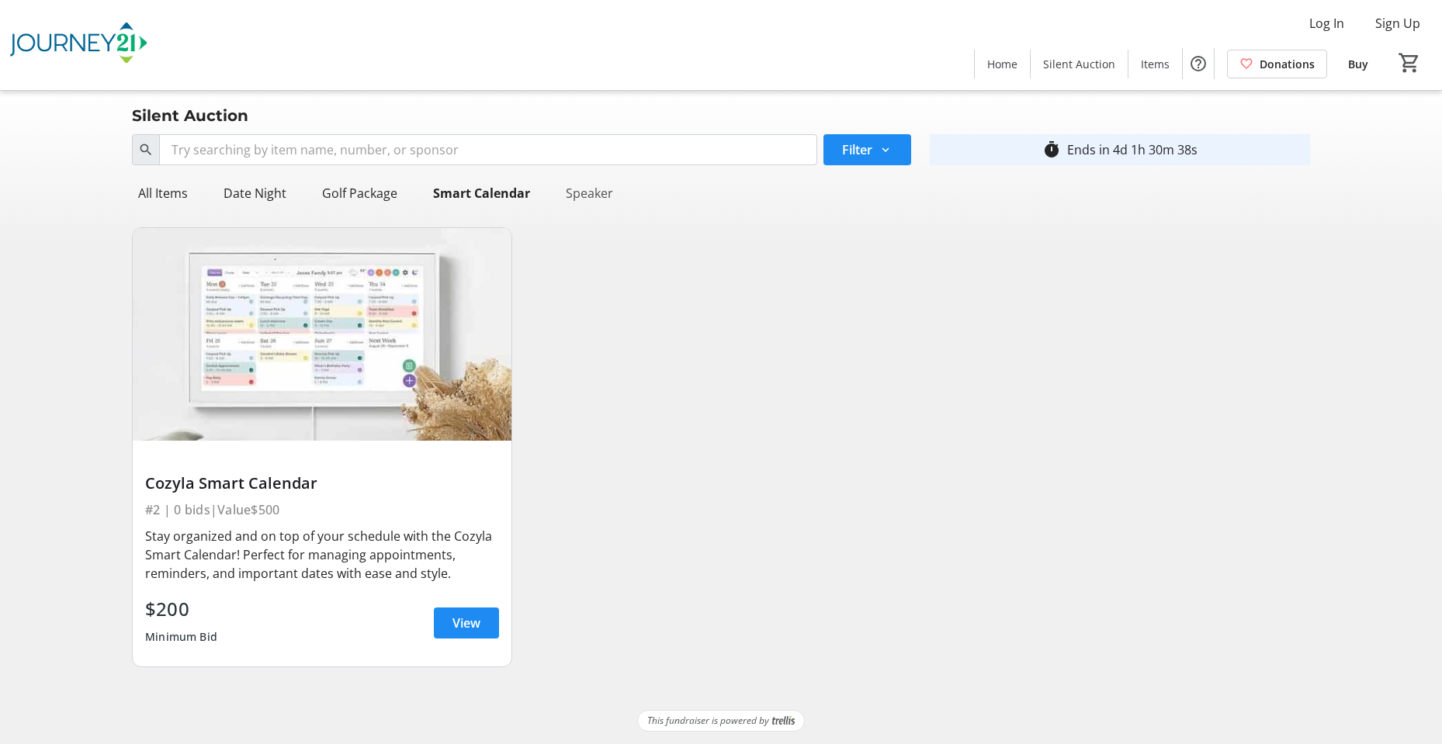
click at [580, 195] on div "Speaker" at bounding box center [590, 193] width 60 height 31
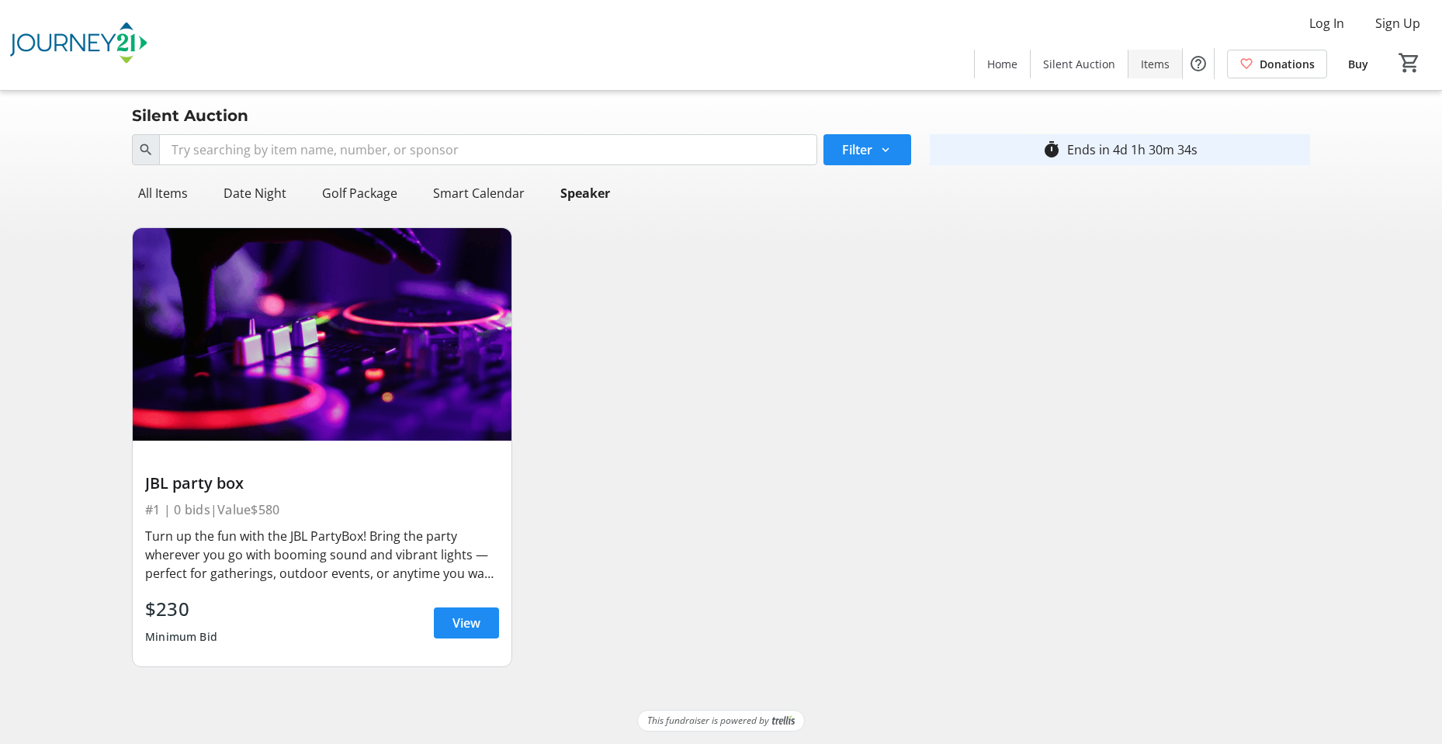
click at [1151, 62] on span "Items" at bounding box center [1155, 64] width 29 height 16
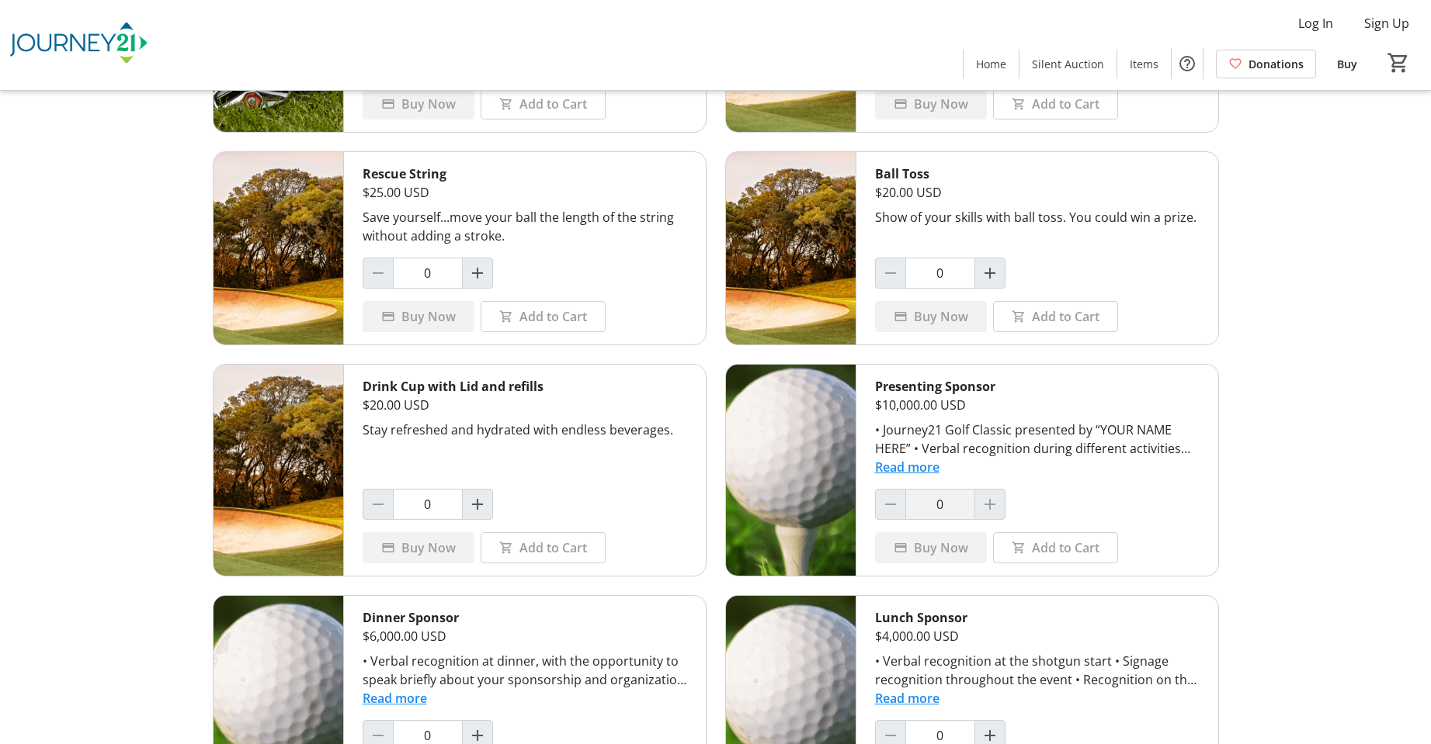
scroll to position [311, 0]
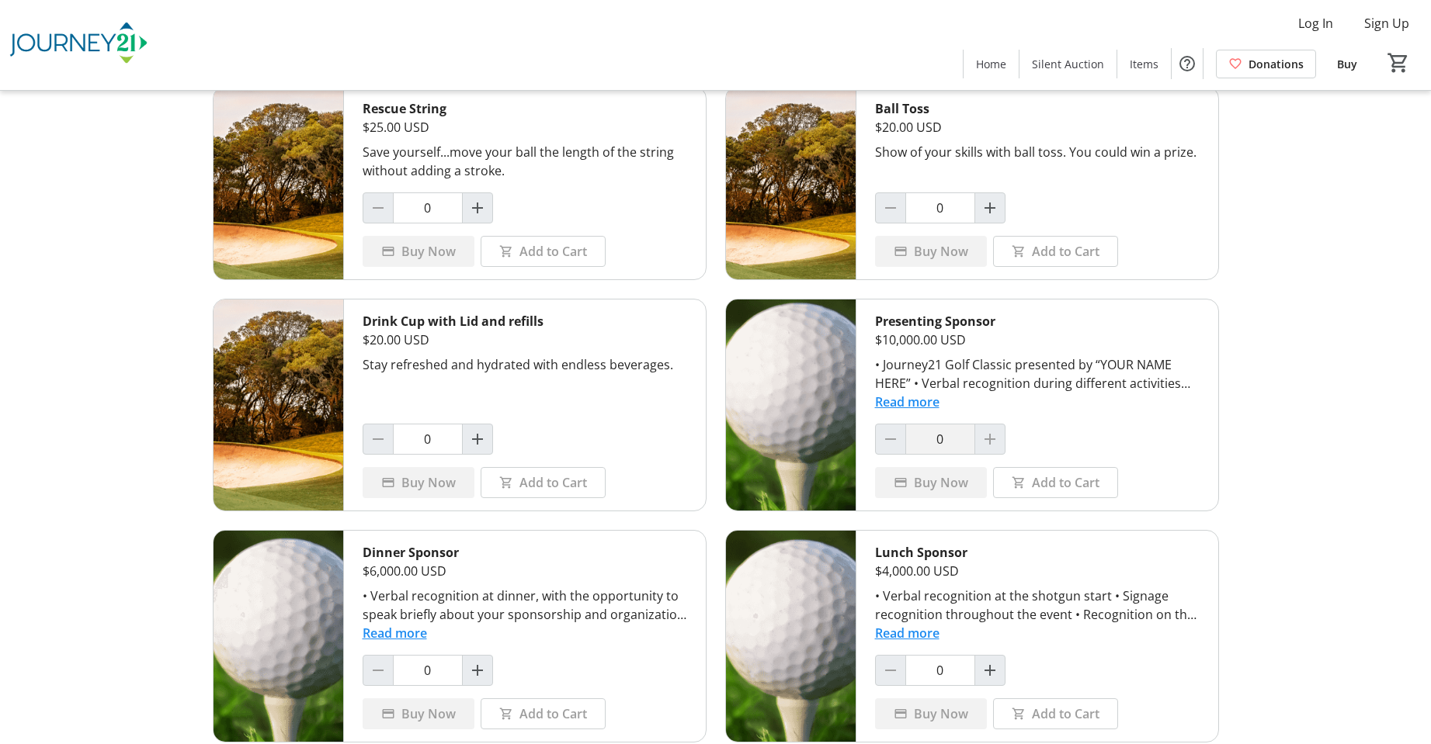
click at [467, 370] on div "Stay refreshed and hydrated with endless beverages." at bounding box center [525, 365] width 325 height 19
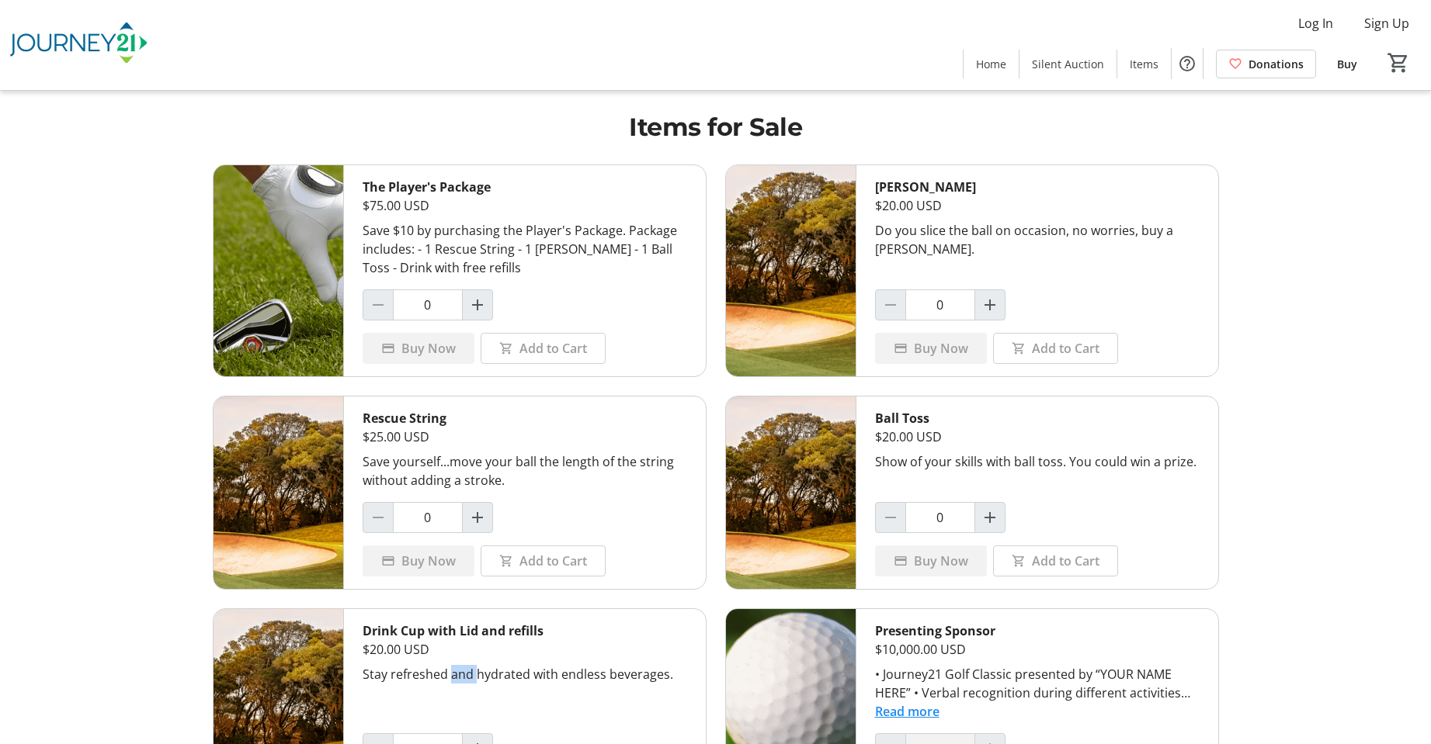
scroll to position [0, 0]
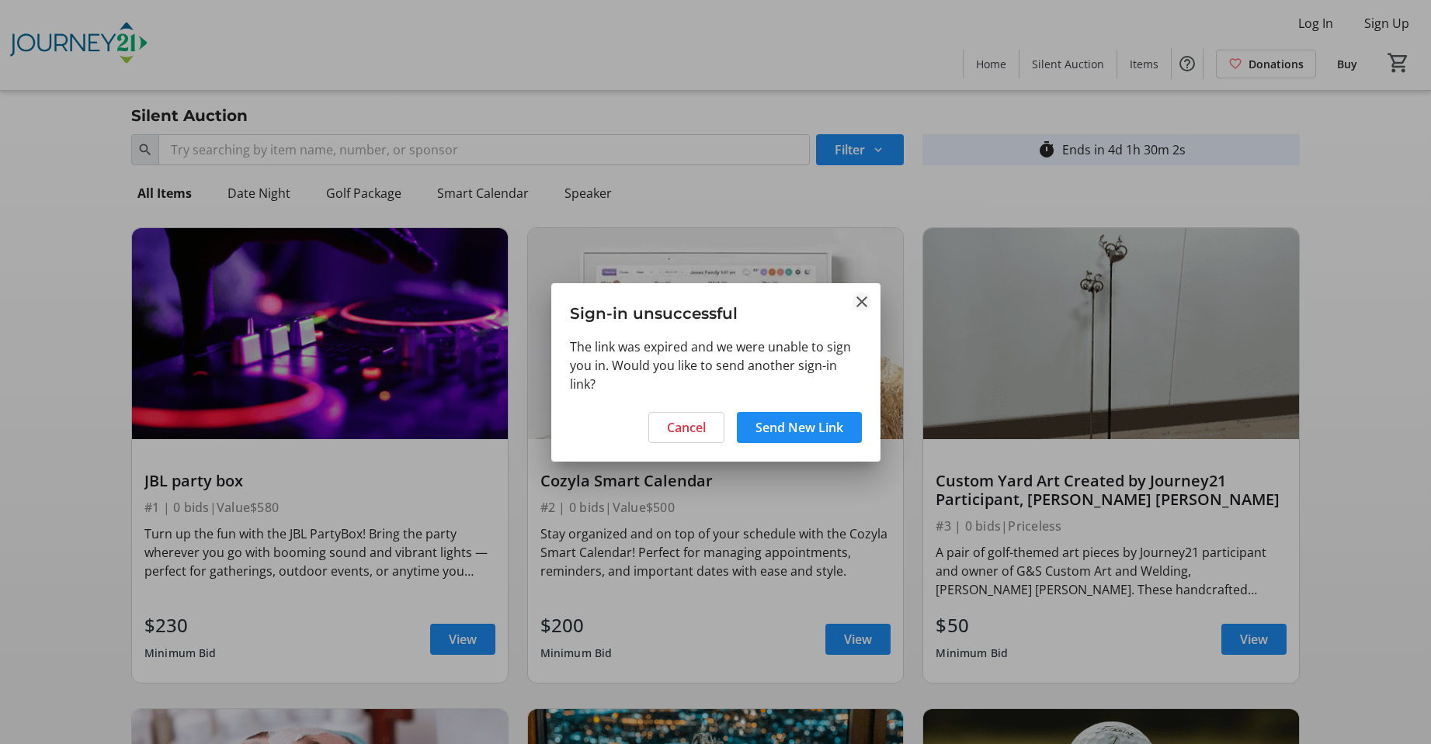
click at [863, 296] on mat-icon "Close" at bounding box center [861, 302] width 19 height 19
